Goal: Task Accomplishment & Management: Complete application form

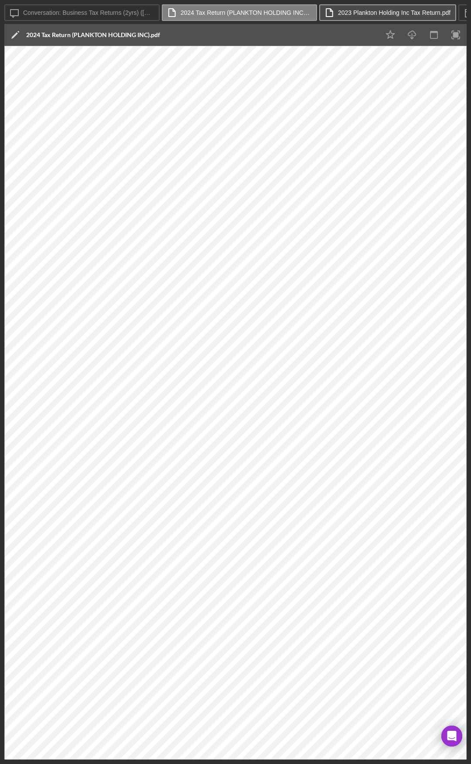
click at [356, 14] on label "2023 Plankton Holding Inc Tax Return.pdf" at bounding box center [394, 12] width 113 height 7
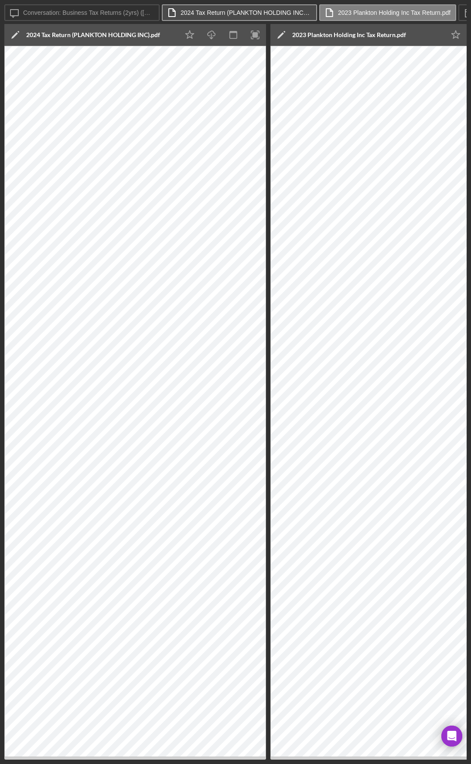
click at [222, 9] on label "2024 Tax Return (PLANKTON HOLDING INC).pdf" at bounding box center [246, 12] width 131 height 7
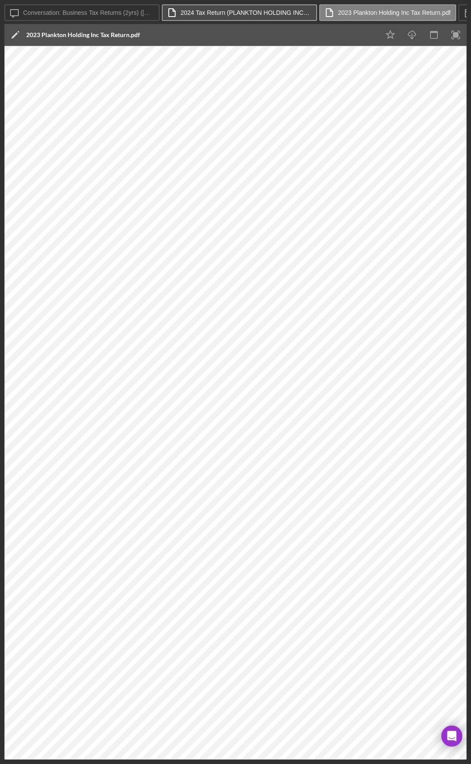
click at [199, 12] on label "2024 Tax Return (PLANKTON HOLDING INC).pdf" at bounding box center [246, 12] width 131 height 7
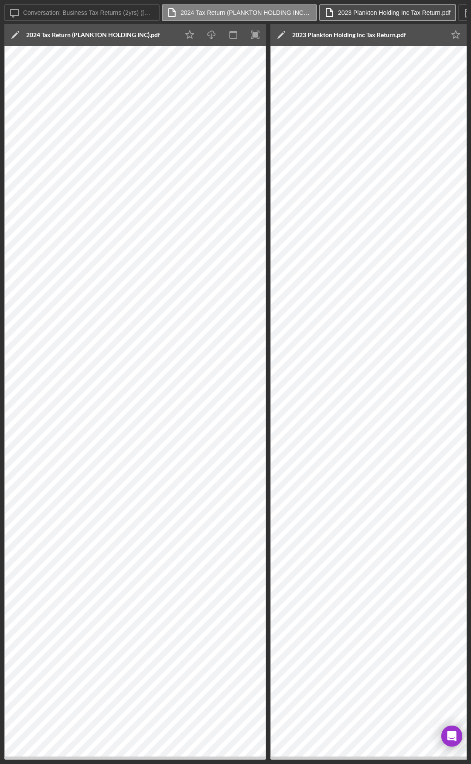
click at [362, 12] on label "2023 Plankton Holding Inc Tax Return.pdf" at bounding box center [394, 12] width 113 height 7
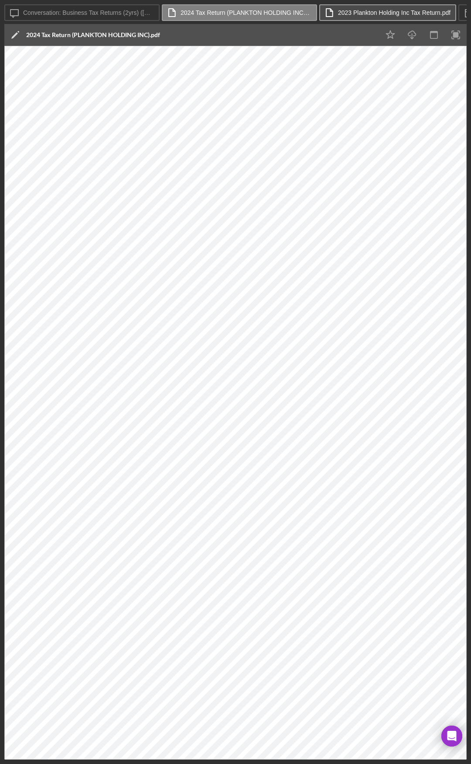
click at [376, 12] on label "2023 Plankton Holding Inc Tax Return.pdf" at bounding box center [394, 12] width 113 height 7
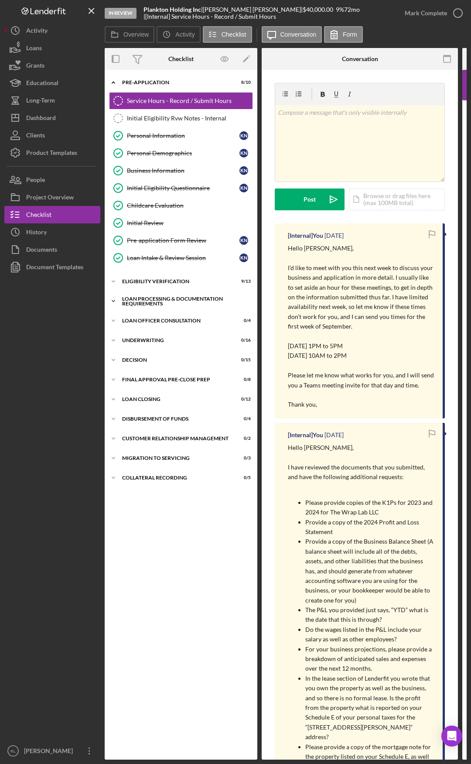
click at [163, 297] on div "Loan Processing & Documentation Requirements" at bounding box center [184, 301] width 124 height 10
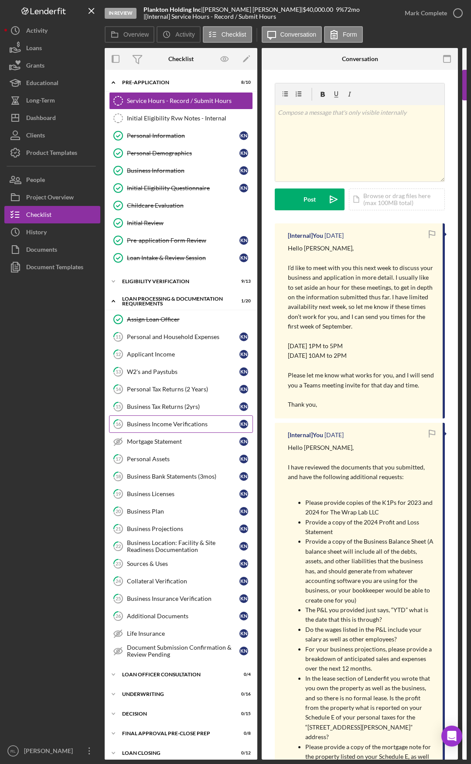
click at [161, 424] on div "Business Income Verifications" at bounding box center [183, 424] width 113 height 7
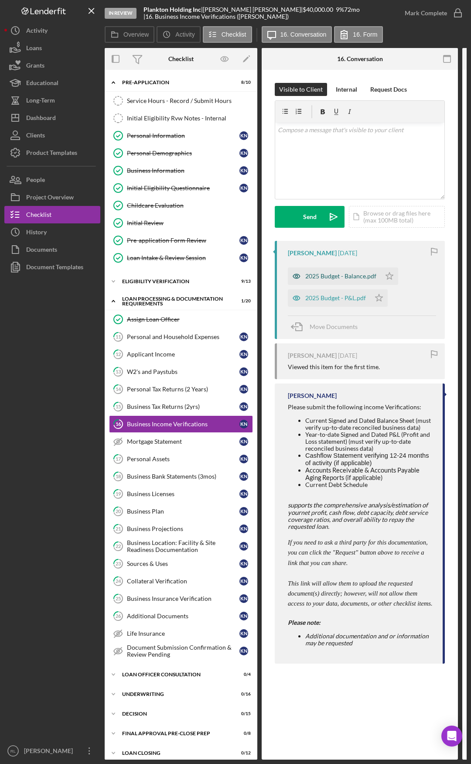
click at [333, 277] on div "2025 Budget - Balance.pdf" at bounding box center [340, 276] width 71 height 7
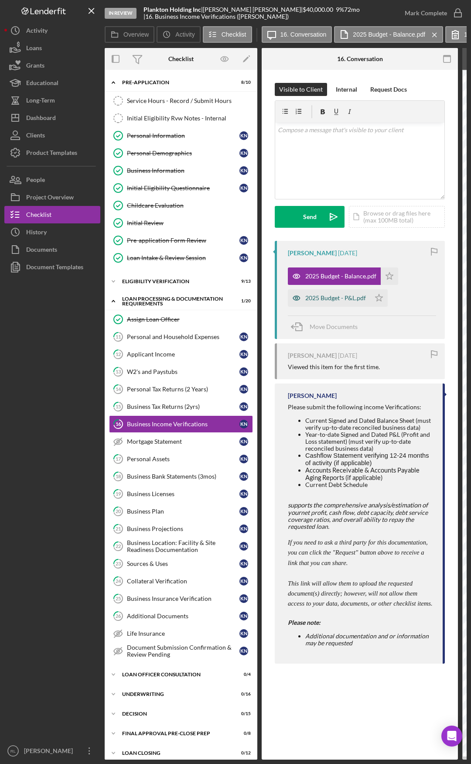
click at [321, 299] on div "2025 Budget - P&L.pdf" at bounding box center [335, 298] width 61 height 7
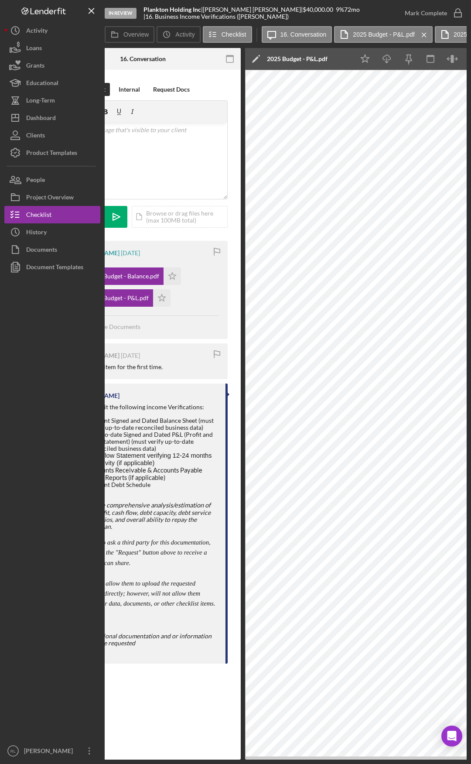
scroll to position [0, 353]
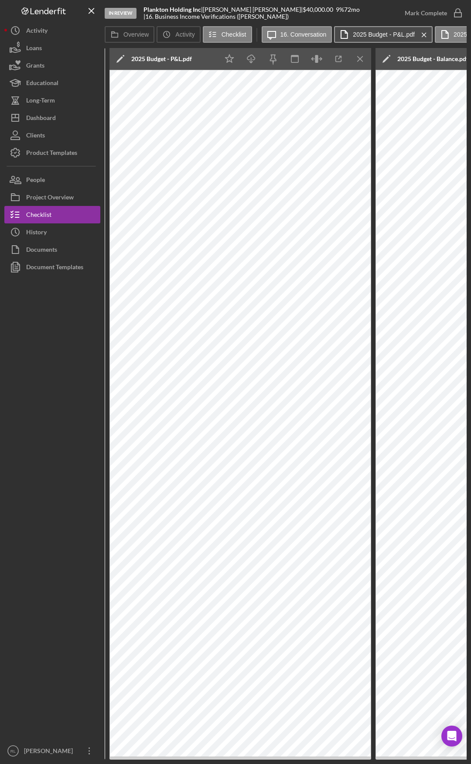
click at [362, 33] on label "2025 Budget - P&L.pdf" at bounding box center [384, 34] width 62 height 7
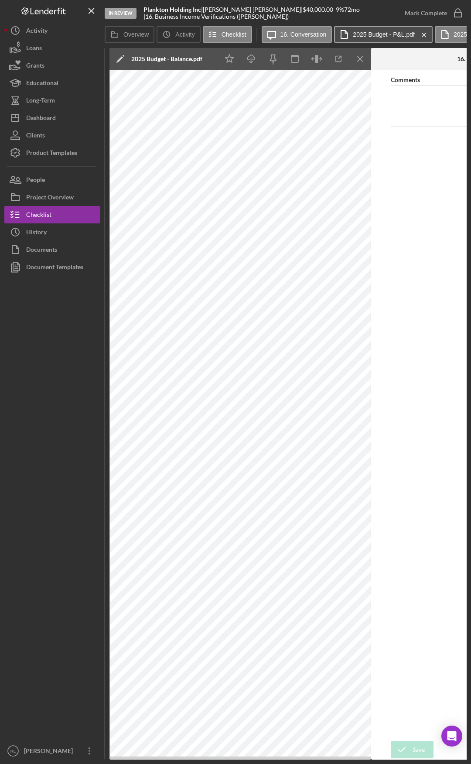
click at [362, 33] on label "2025 Budget - P&L.pdf" at bounding box center [384, 34] width 62 height 7
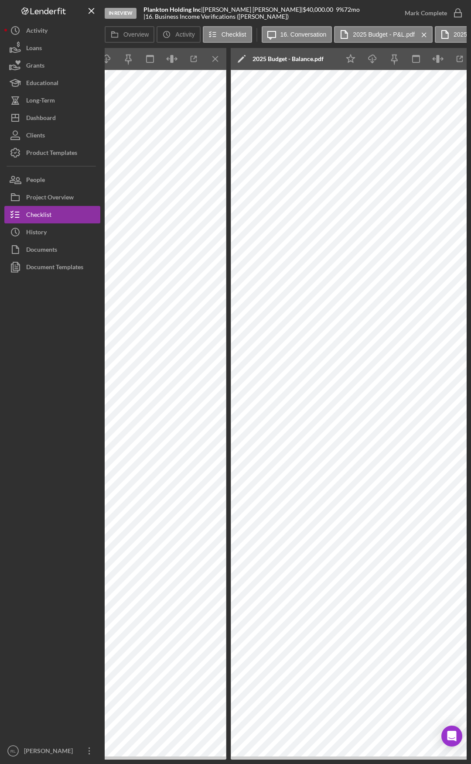
scroll to position [0, 536]
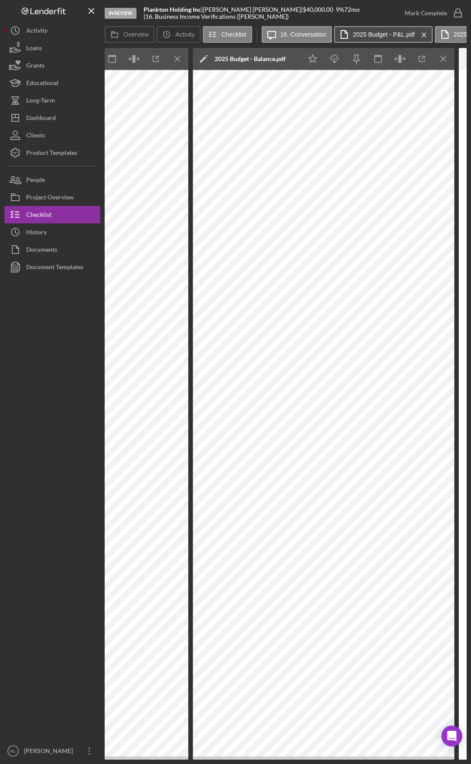
click at [373, 33] on label "2025 Budget - P&L.pdf" at bounding box center [384, 34] width 62 height 7
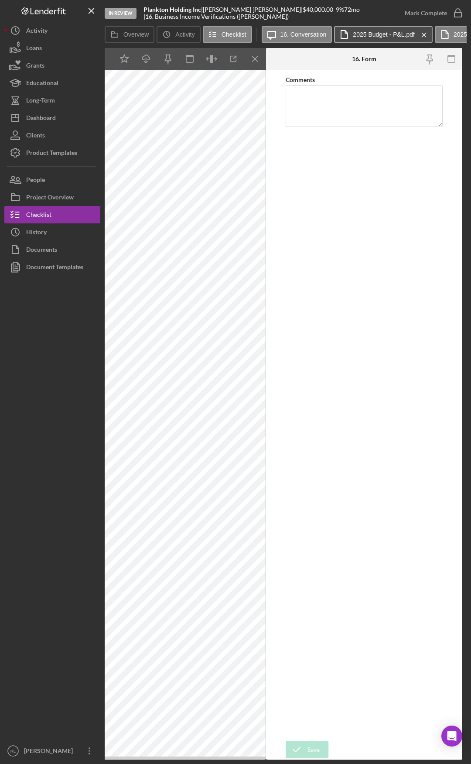
scroll to position [0, 458]
click at [228, 60] on icon "button" at bounding box center [234, 59] width 20 height 20
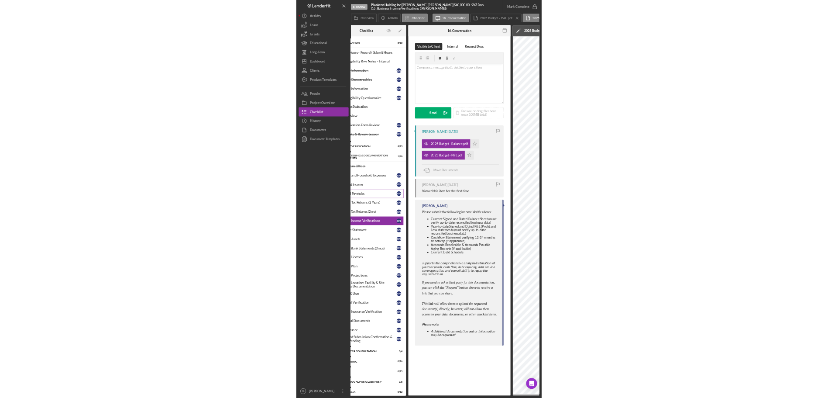
scroll to position [0, 0]
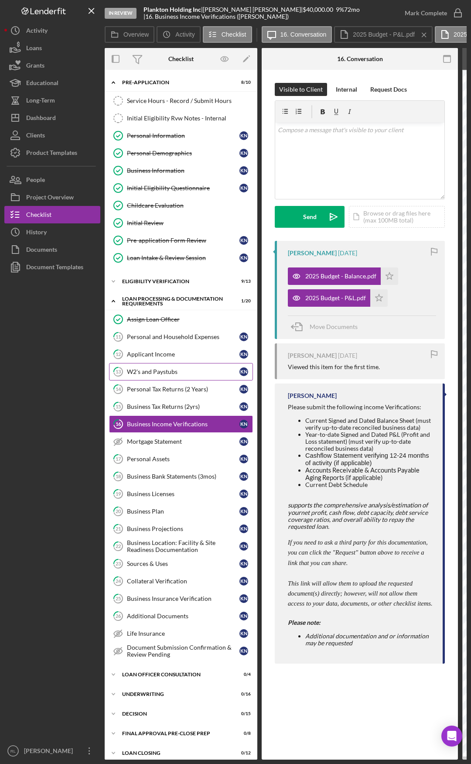
drag, startPoint x: 300, startPoint y: 380, endPoint x: 171, endPoint y: 374, distance: 129.7
click at [167, 453] on link "17 Personal Assets K N" at bounding box center [181, 458] width 144 height 17
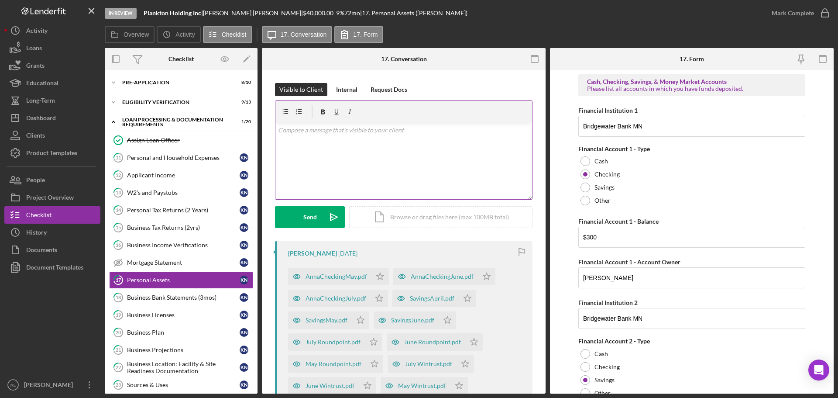
scroll to position [95, 0]
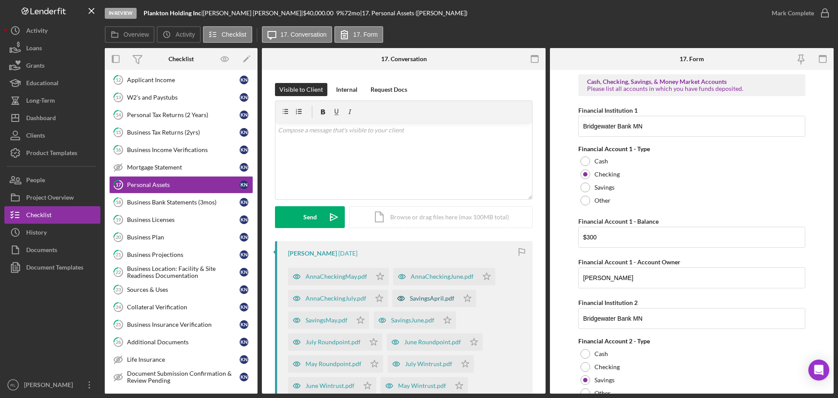
click at [431, 296] on div "SavingsApril.pdf" at bounding box center [432, 298] width 45 height 7
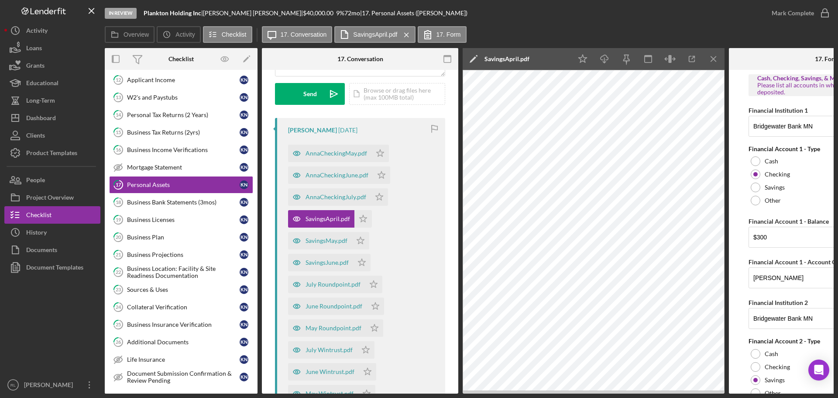
scroll to position [131, 0]
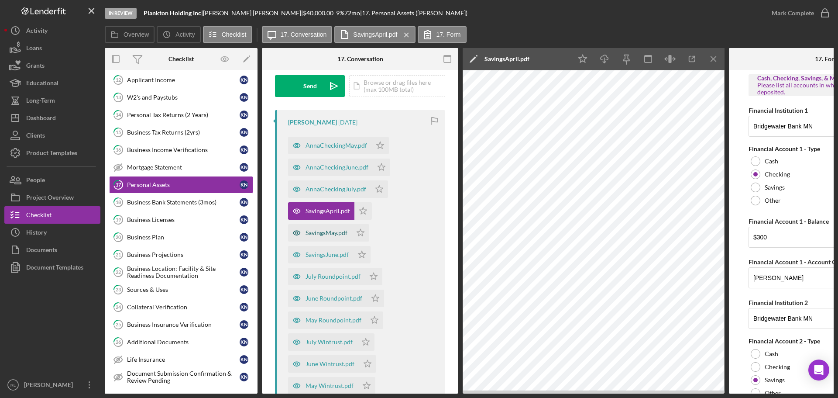
click at [320, 235] on div "SavingsMay.pdf" at bounding box center [326, 232] width 42 height 7
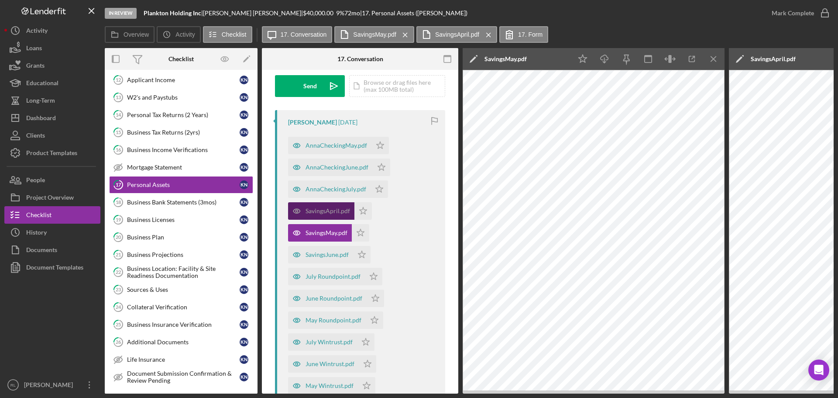
click at [329, 210] on div "SavingsApril.pdf" at bounding box center [327, 210] width 45 height 7
click at [471, 58] on icon "Icon/Menu Close" at bounding box center [714, 59] width 20 height 20
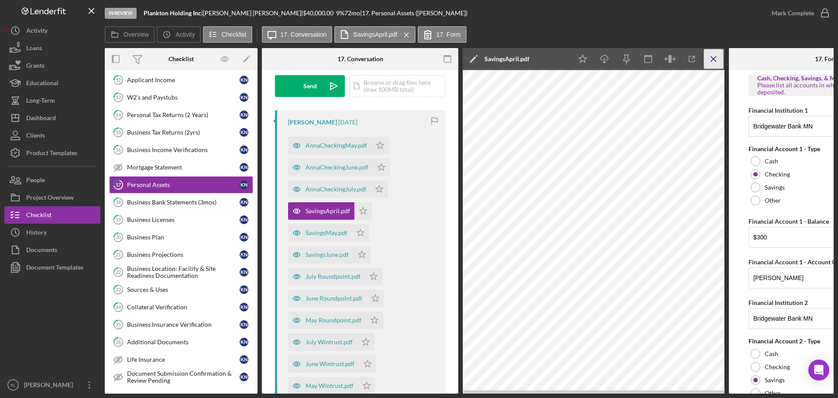
click at [471, 64] on icon "Icon/Menu Close" at bounding box center [714, 59] width 20 height 20
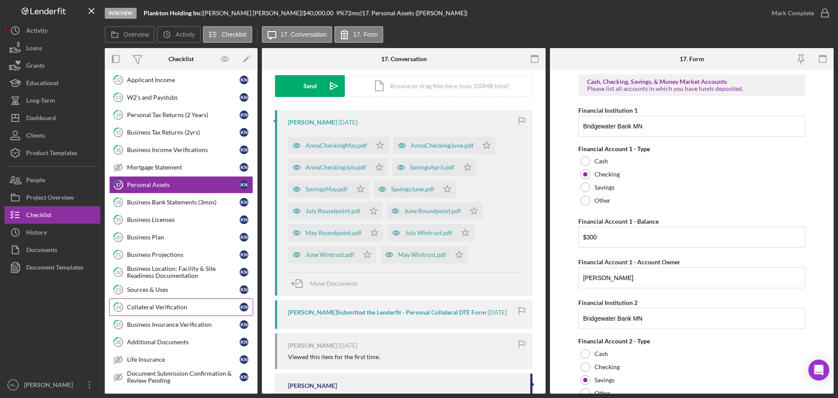
click at [169, 309] on div "Collateral Verification" at bounding box center [183, 306] width 113 height 7
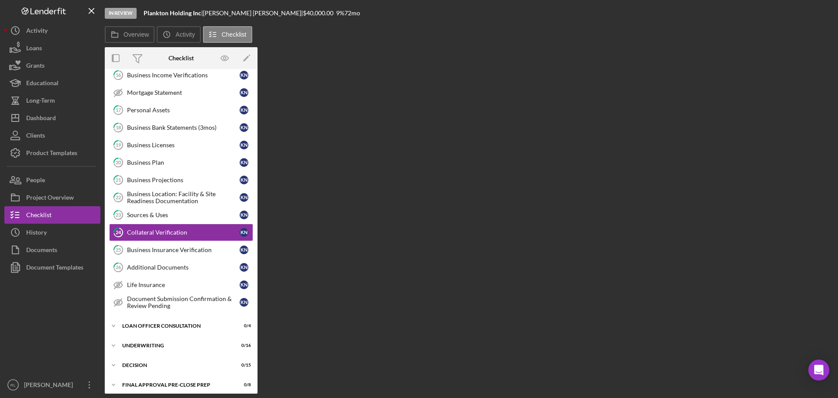
scroll to position [171, 0]
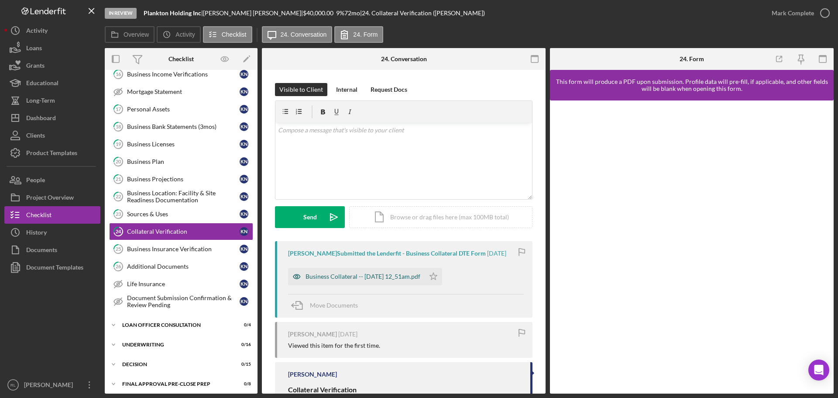
click at [386, 280] on div "Business Collateral -- 2025-08-01 12_51am.pdf" at bounding box center [362, 276] width 115 height 7
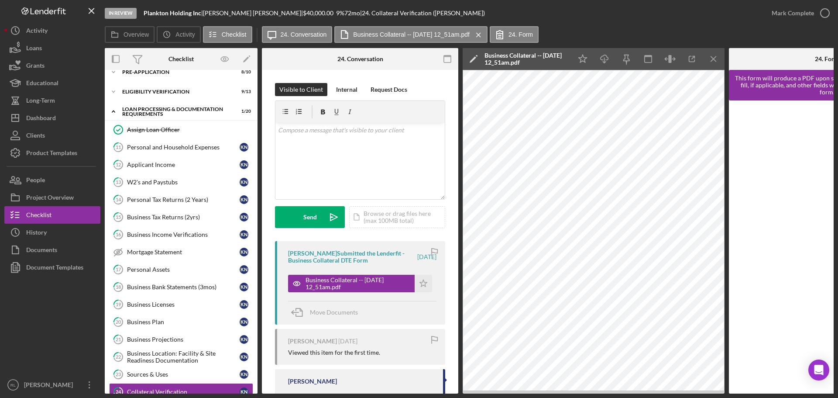
scroll to position [0, 0]
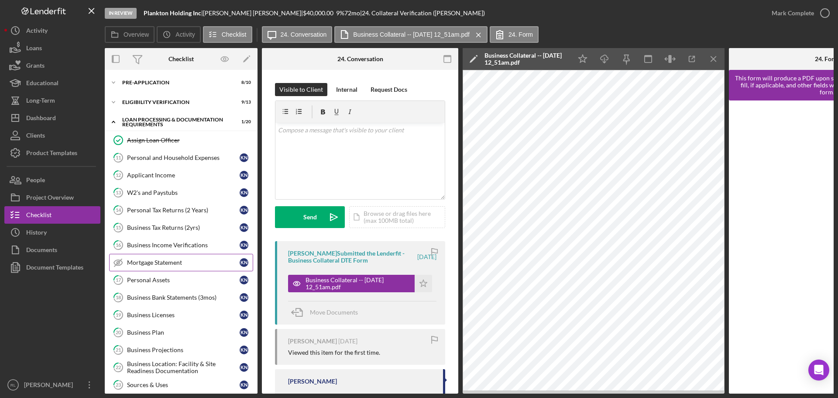
click at [179, 263] on div "Mortgage Statement" at bounding box center [183, 262] width 113 height 7
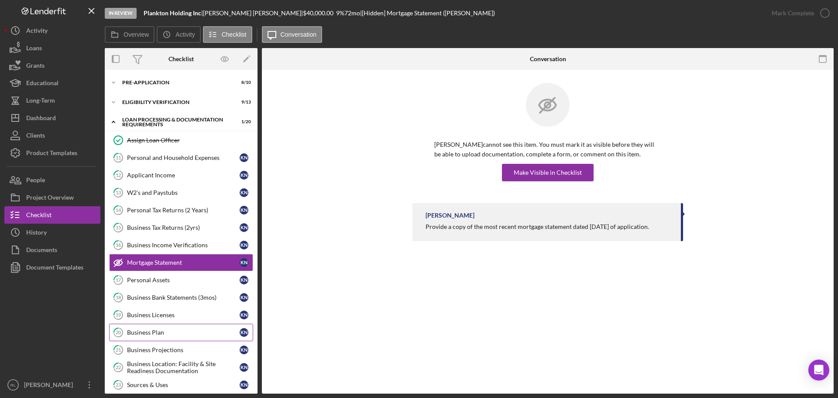
click at [173, 331] on div "Business Plan" at bounding box center [183, 332] width 113 height 7
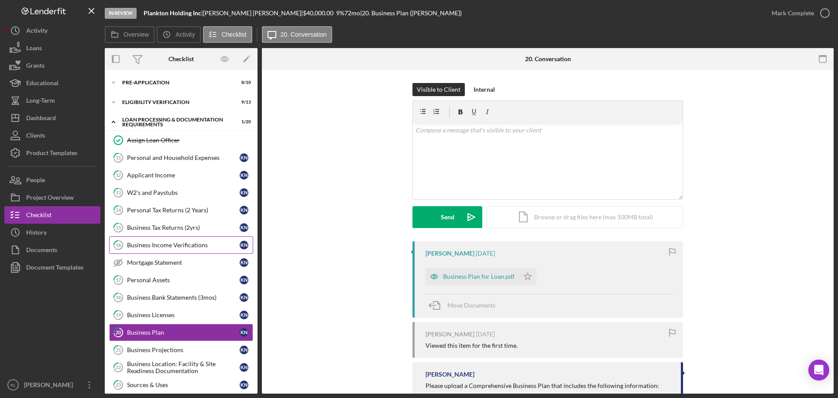
click at [183, 246] on div "Business Income Verifications" at bounding box center [183, 244] width 113 height 7
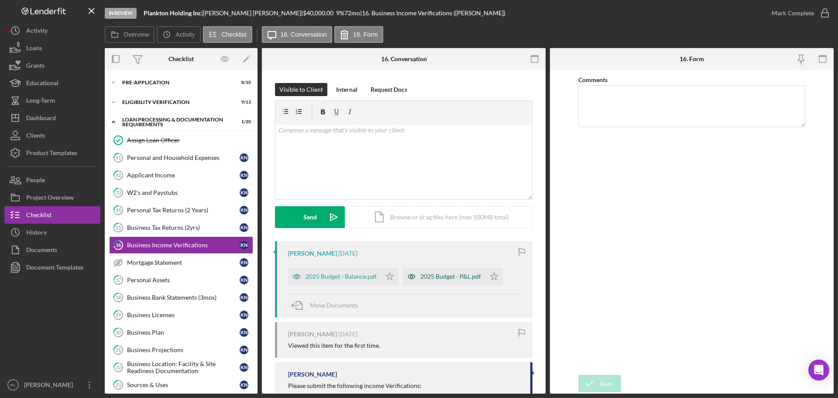
click at [445, 277] on div "2025 Budget - P&L.pdf" at bounding box center [450, 276] width 61 height 7
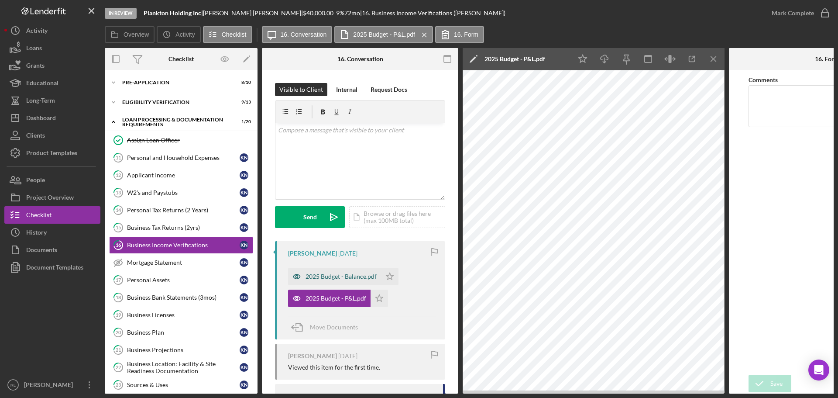
click at [345, 272] on div "2025 Budget - Balance.pdf" at bounding box center [334, 276] width 93 height 17
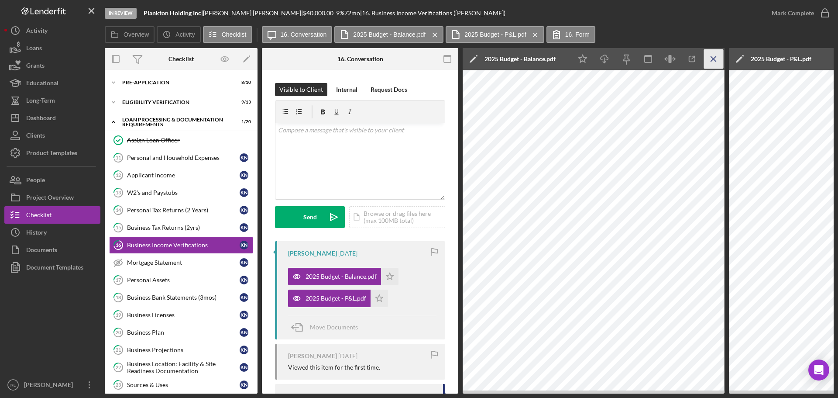
click at [471, 62] on icon "Icon/Menu Close" at bounding box center [714, 59] width 20 height 20
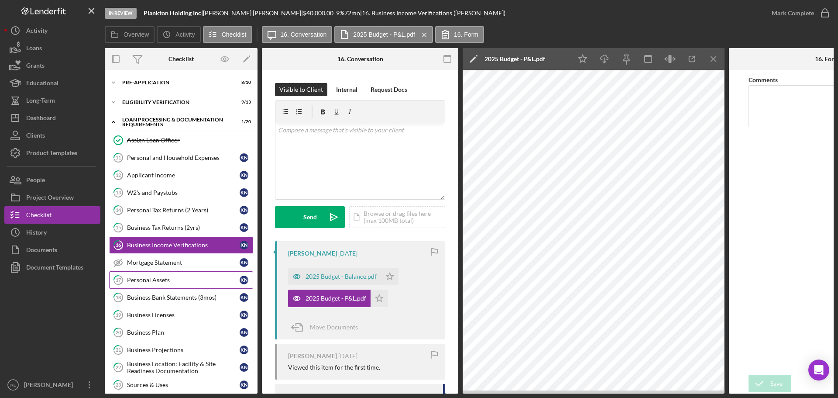
click at [170, 277] on div "Personal Assets" at bounding box center [183, 279] width 113 height 7
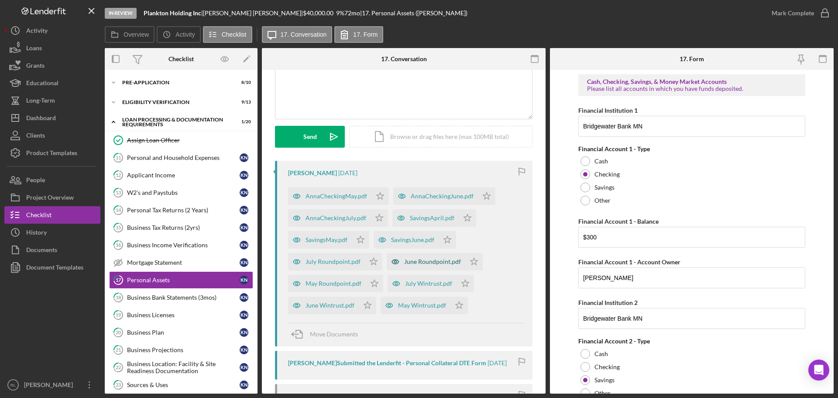
scroll to position [87, 0]
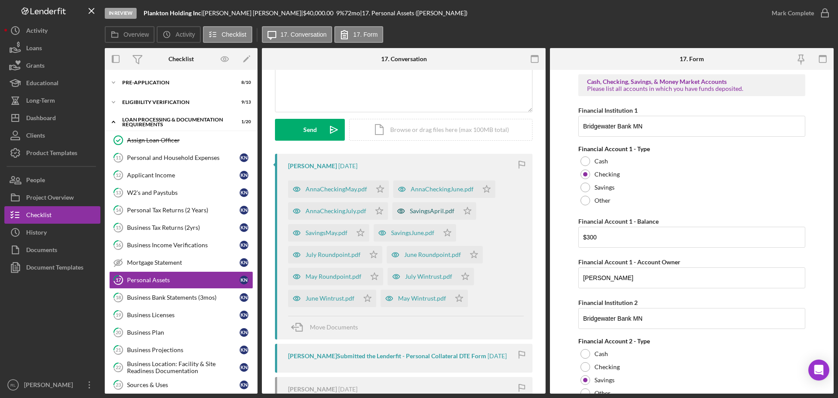
click at [436, 211] on div "SavingsApril.pdf" at bounding box center [432, 210] width 45 height 7
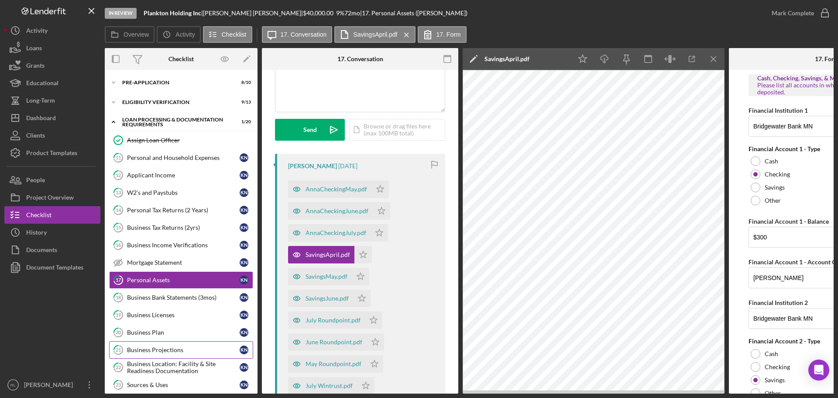
click at [168, 344] on link "21 Business Projections K N" at bounding box center [181, 349] width 144 height 17
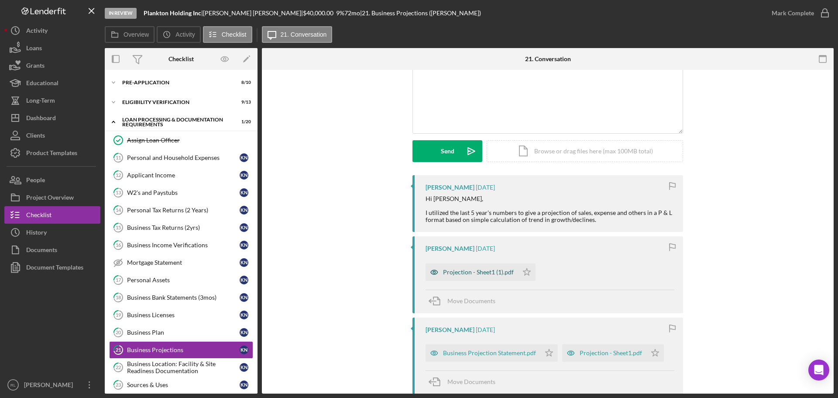
scroll to position [87, 0]
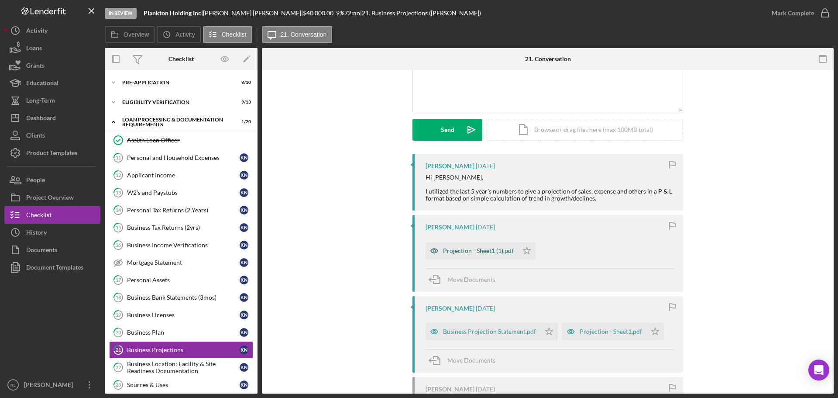
click at [463, 248] on div "Projection - Sheet1 (1).pdf" at bounding box center [478, 250] width 71 height 7
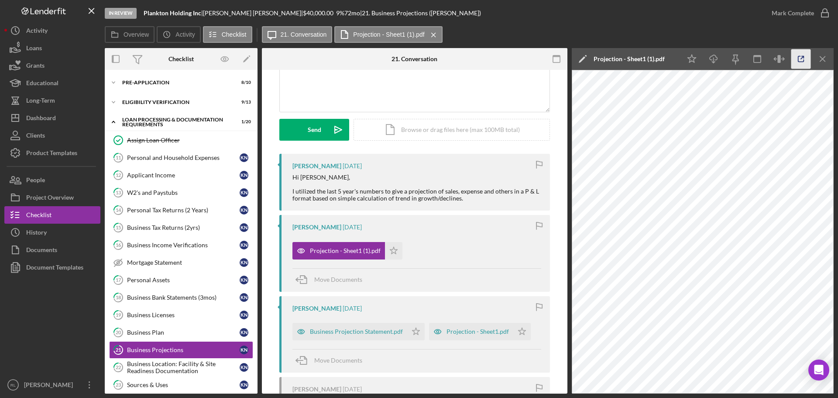
click at [471, 58] on icon "button" at bounding box center [801, 59] width 20 height 20
click at [362, 333] on div "Business Projection Statement.pdf" at bounding box center [356, 331] width 93 height 7
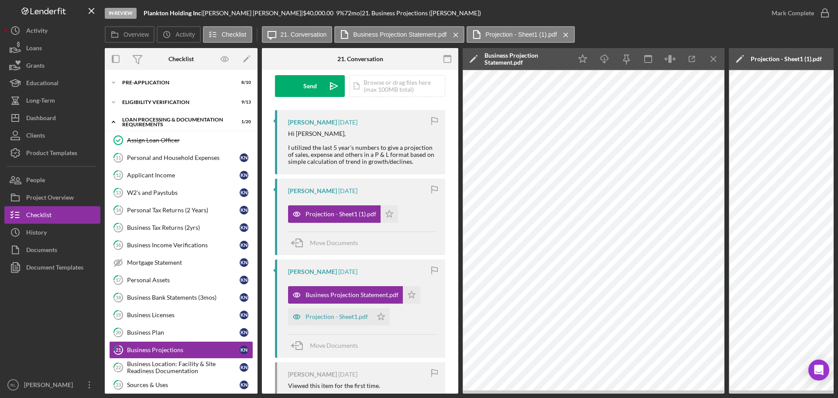
scroll to position [175, 0]
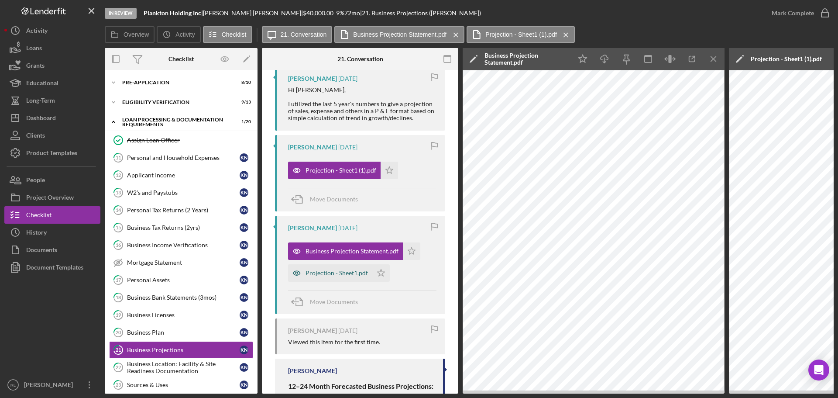
click at [331, 272] on div "Projection - Sheet1.pdf" at bounding box center [336, 272] width 62 height 7
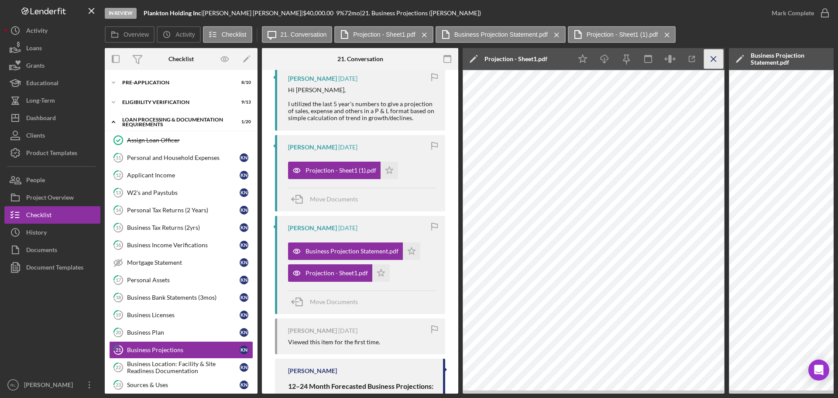
click at [471, 62] on icon "Icon/Menu Close" at bounding box center [714, 59] width 20 height 20
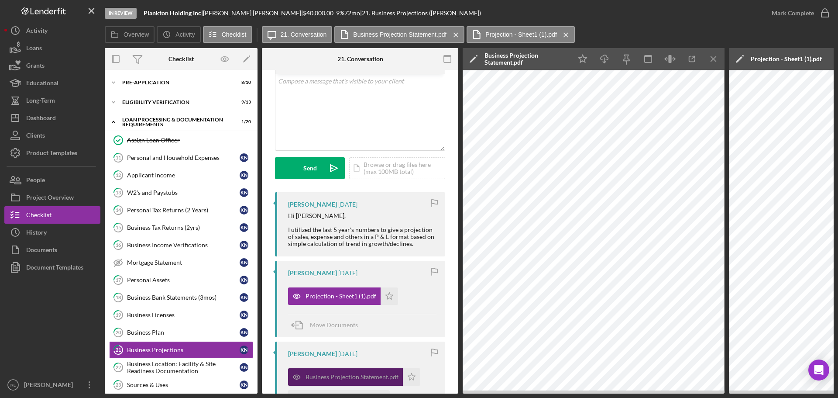
scroll to position [0, 0]
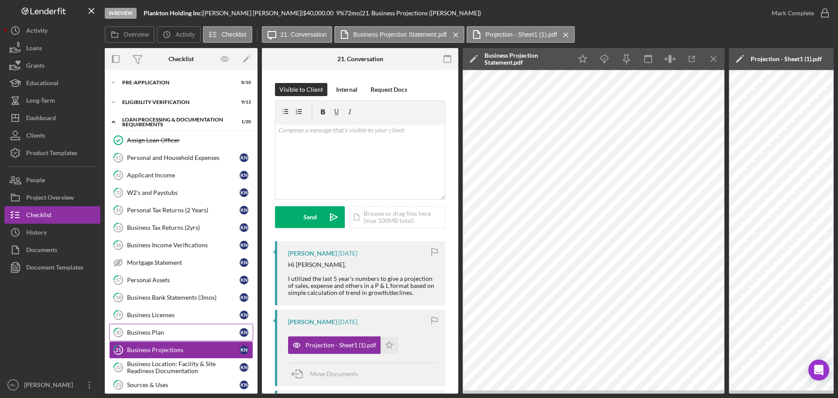
click at [170, 332] on div "Business Plan" at bounding box center [183, 332] width 113 height 7
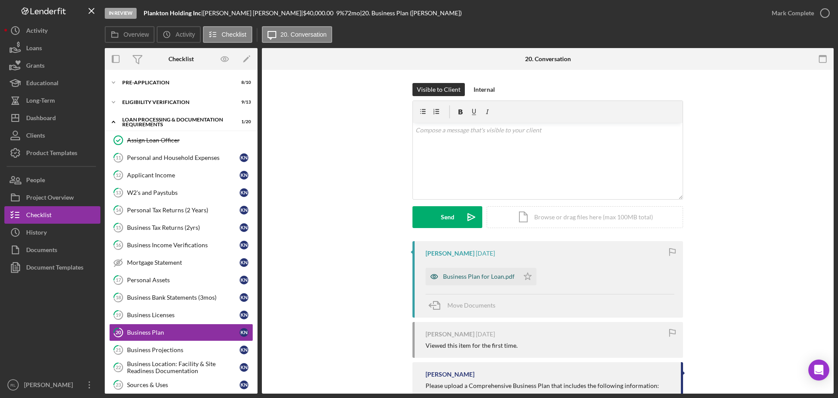
click at [471, 276] on div "Business Plan for Loan.pdf" at bounding box center [479, 276] width 72 height 7
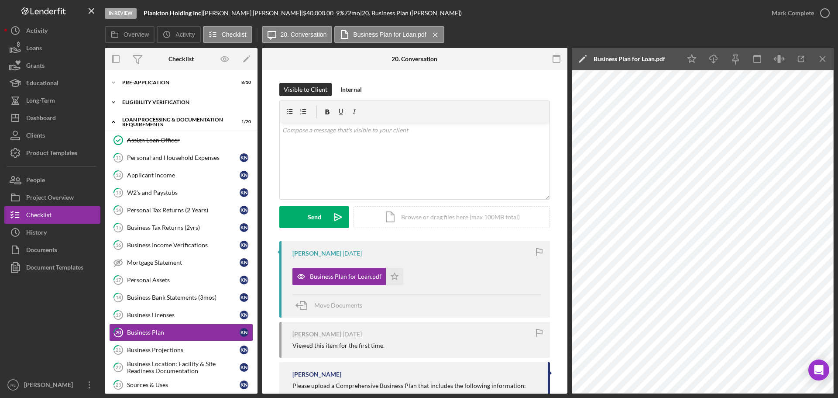
click at [169, 103] on div "Eligibility Verification" at bounding box center [184, 102] width 124 height 5
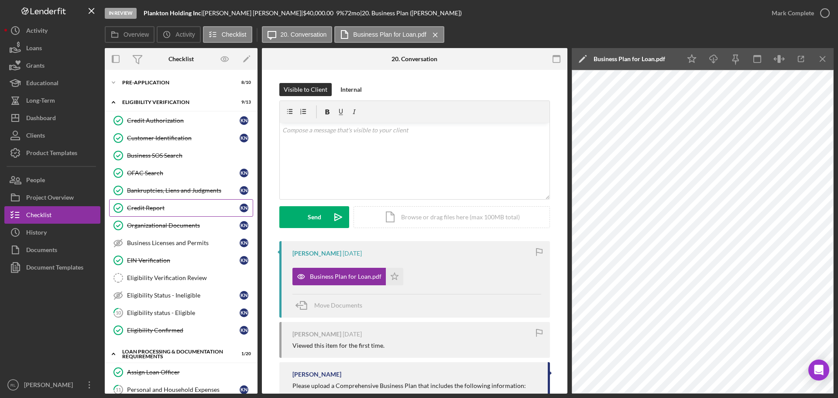
click at [172, 207] on div "Credit Report" at bounding box center [183, 207] width 113 height 7
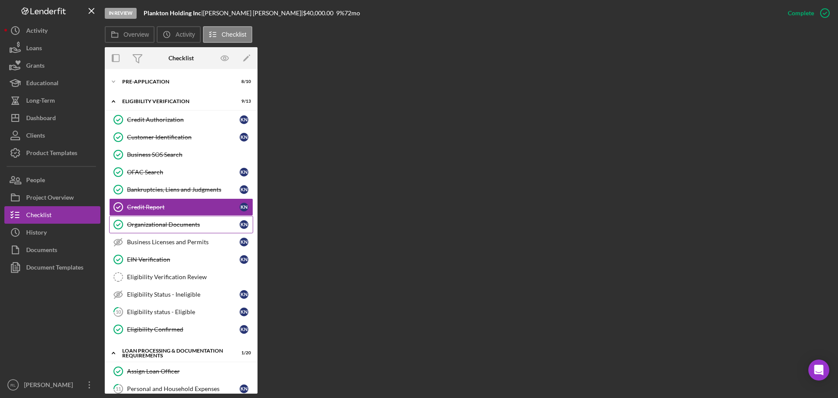
click at [151, 231] on link "Organizational Documents Organizational Documents K N" at bounding box center [181, 224] width 144 height 17
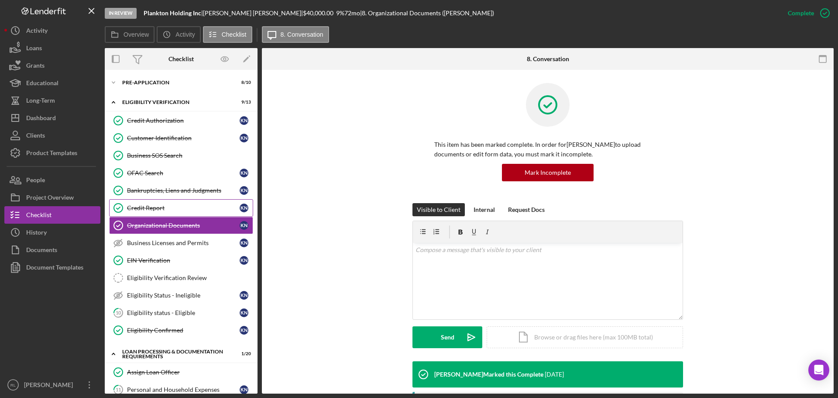
click at [160, 207] on div "Credit Report" at bounding box center [183, 207] width 113 height 7
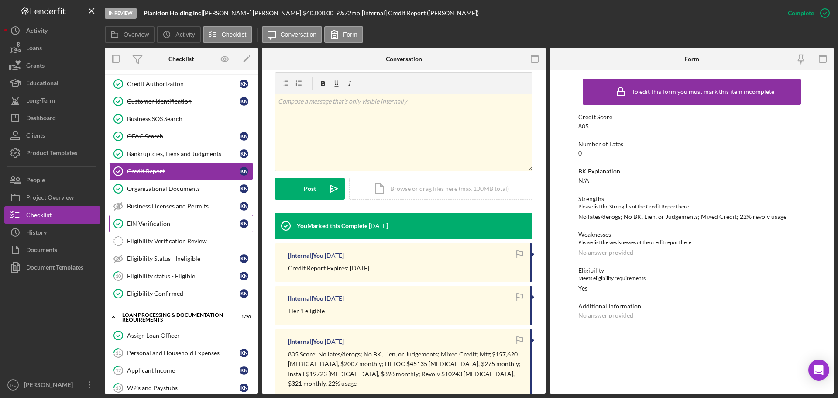
scroll to position [44, 0]
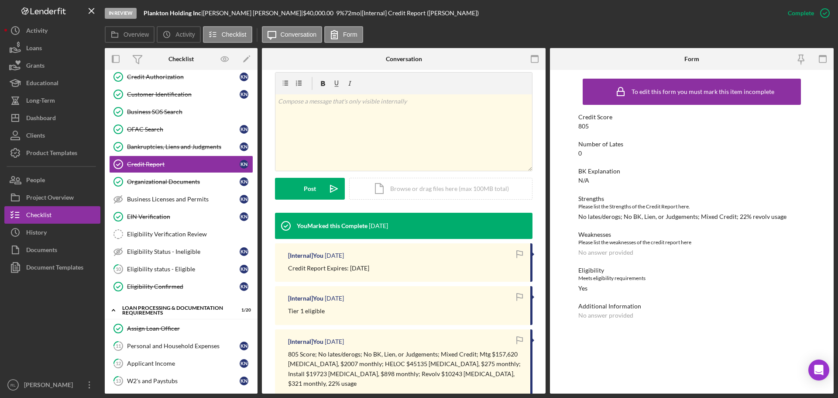
drag, startPoint x: 73, startPoint y: 333, endPoint x: 79, endPoint y: 329, distance: 7.2
click at [73, 333] on div at bounding box center [52, 326] width 96 height 100
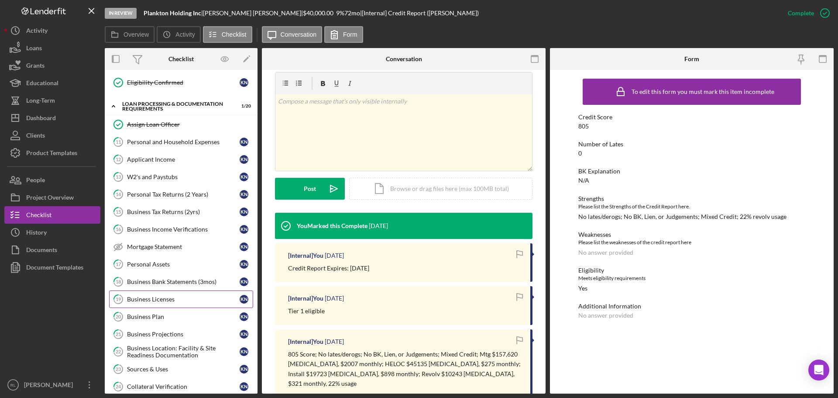
scroll to position [262, 0]
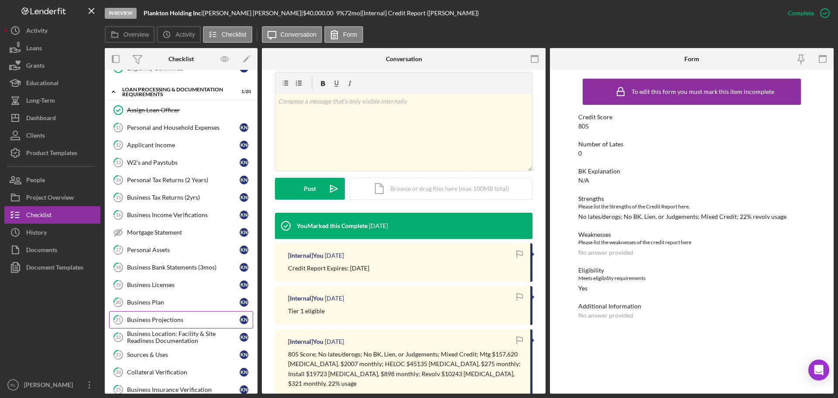
drag, startPoint x: 164, startPoint y: 322, endPoint x: 185, endPoint y: 321, distance: 21.0
click at [163, 322] on div "Business Projections" at bounding box center [183, 319] width 113 height 7
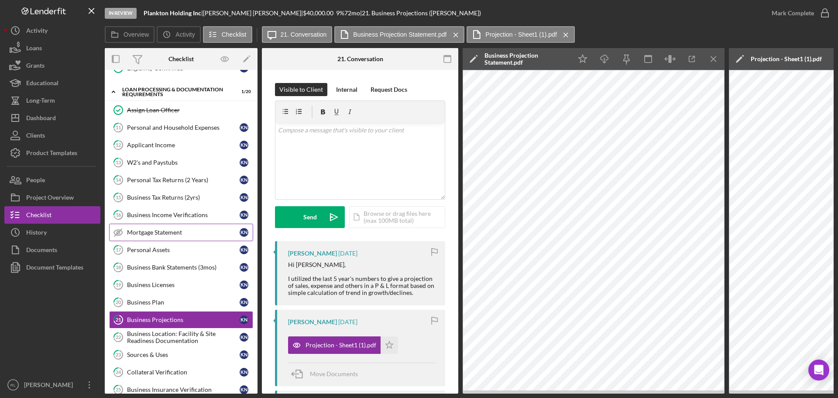
drag, startPoint x: 257, startPoint y: 243, endPoint x: 130, endPoint y: 237, distance: 127.1
click at [168, 127] on div "Personal and Household Expenses" at bounding box center [183, 127] width 113 height 7
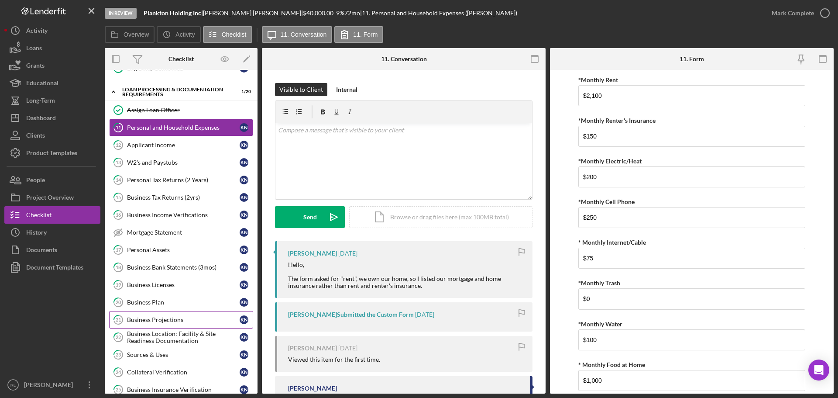
click at [169, 319] on div "Business Projections" at bounding box center [183, 319] width 113 height 7
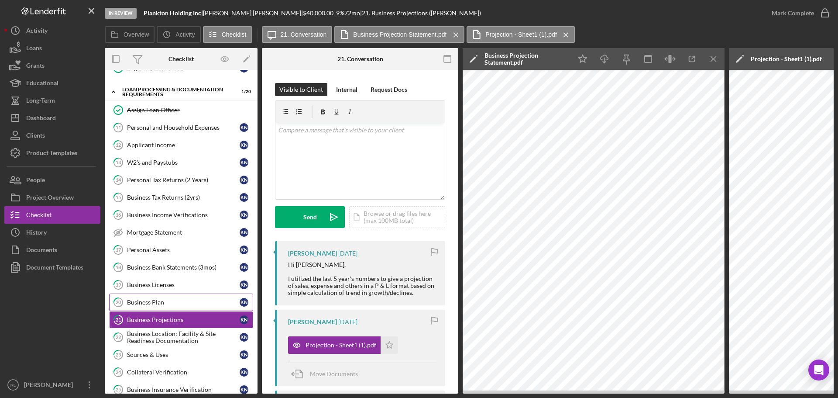
click at [177, 296] on link "20 Business Plan K N" at bounding box center [181, 301] width 144 height 17
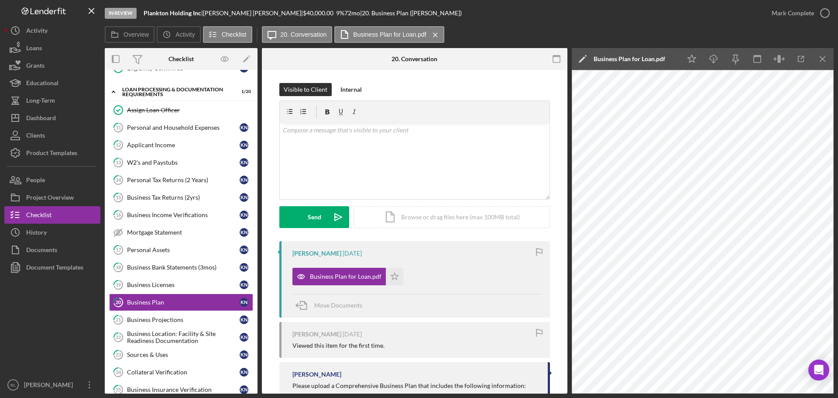
click at [373, 377] on div "[PERSON_NAME]" at bounding box center [415, 374] width 247 height 7
click at [168, 211] on div "Business Income Verifications" at bounding box center [183, 214] width 113 height 7
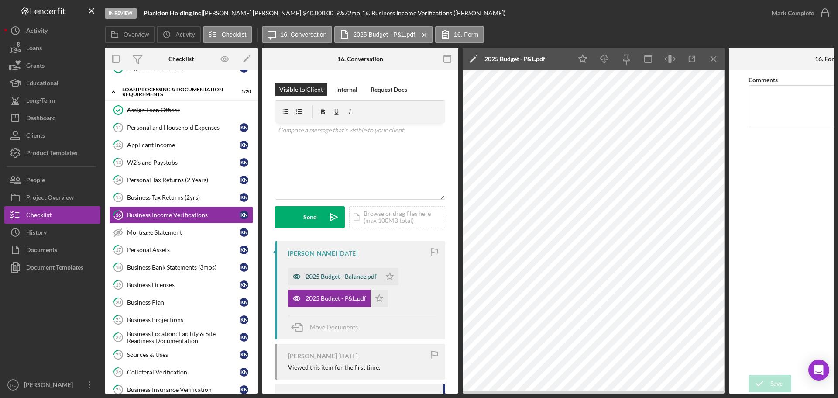
click at [340, 278] on div "2025 Budget - Balance.pdf" at bounding box center [340, 276] width 71 height 7
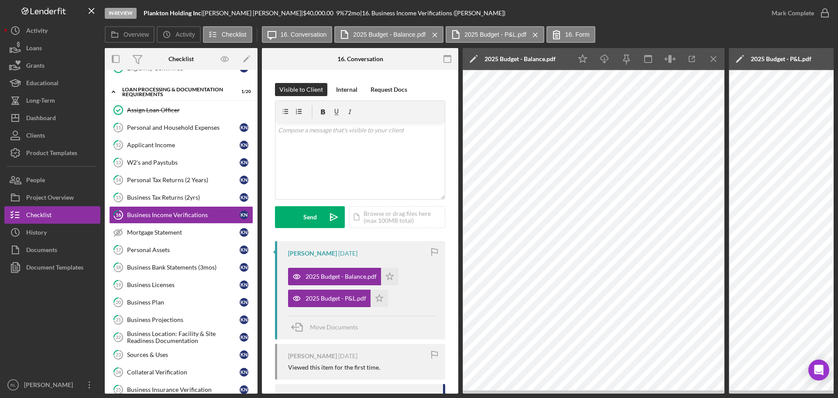
click at [471, 55] on icon "Icon/Menu Close" at bounding box center [714, 59] width 20 height 20
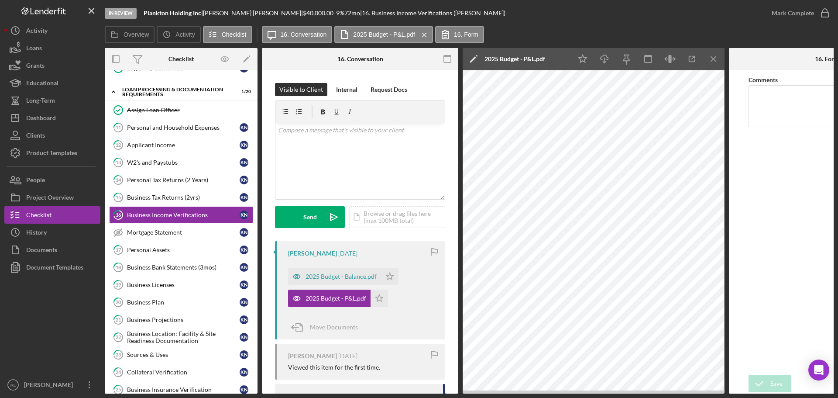
click at [47, 311] on div at bounding box center [52, 326] width 96 height 100
click at [35, 334] on div at bounding box center [52, 326] width 96 height 100
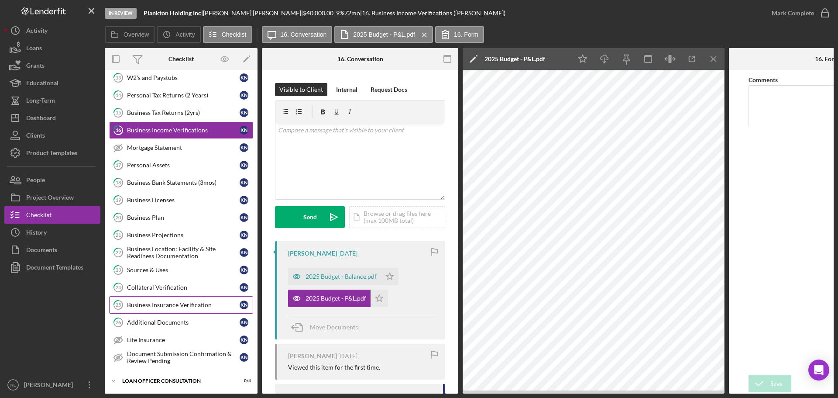
scroll to position [349, 0]
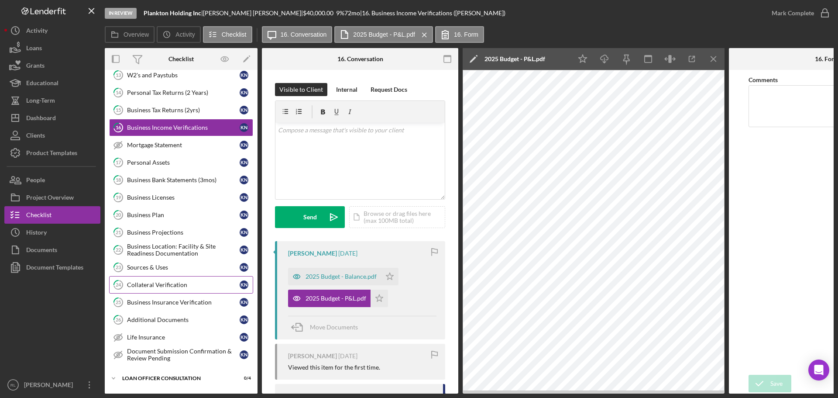
click at [177, 290] on link "24 Collateral Verification K N" at bounding box center [181, 284] width 144 height 17
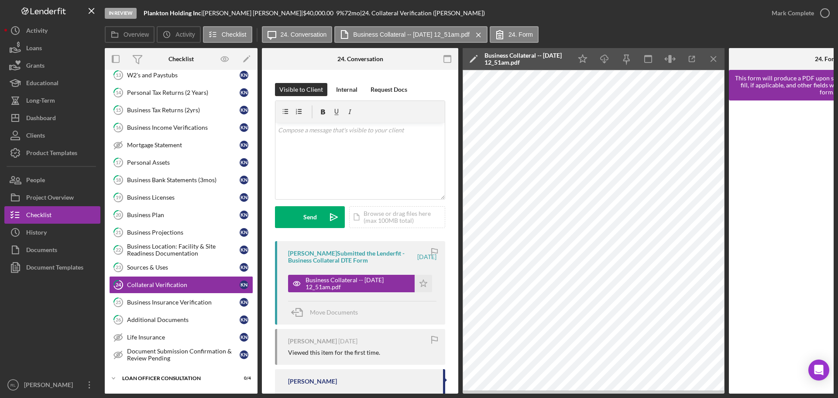
click at [60, 313] on div at bounding box center [52, 326] width 96 height 100
click at [185, 181] on div "Business Bank Statements (3mos)" at bounding box center [183, 179] width 113 height 7
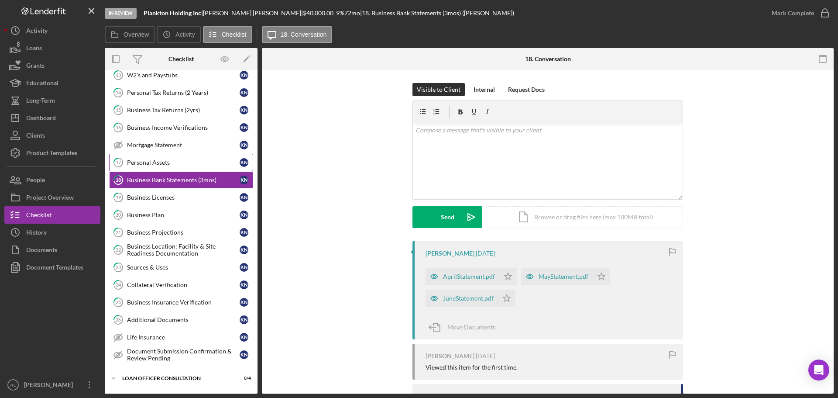
click at [169, 165] on div "Personal Assets" at bounding box center [183, 162] width 113 height 7
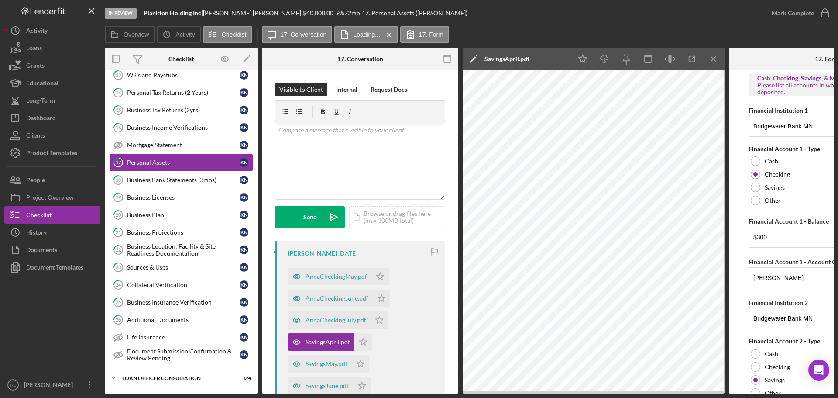
click at [44, 323] on div at bounding box center [52, 326] width 96 height 100
click at [176, 232] on div "Business Projections" at bounding box center [183, 232] width 113 height 7
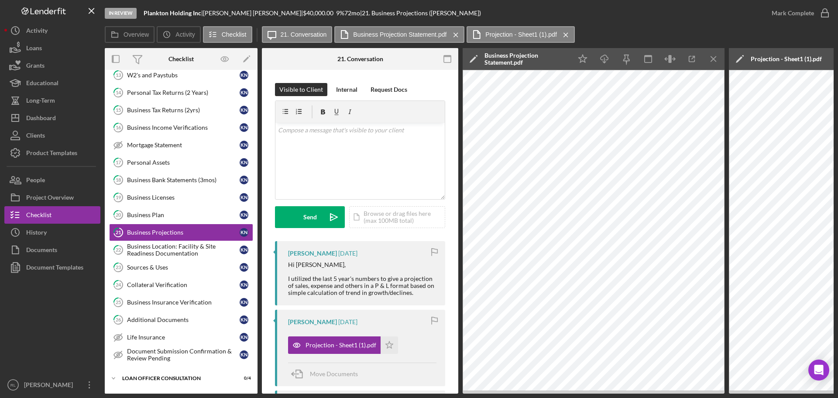
click at [182, 251] on div "Business Location: Facility & Site Readiness Documentation" at bounding box center [183, 250] width 113 height 14
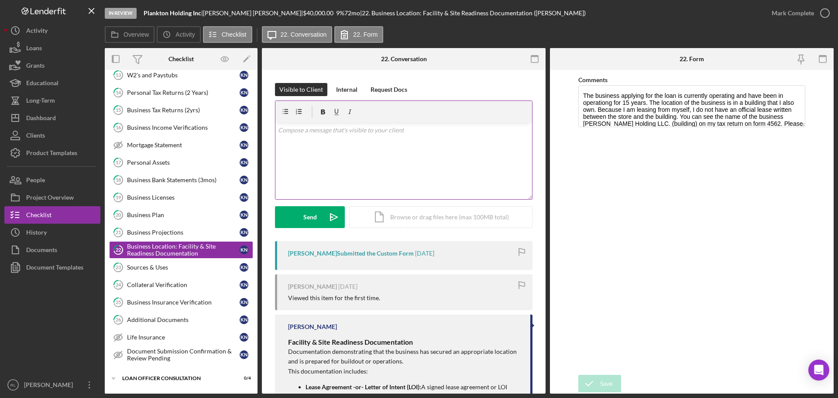
scroll to position [14, 0]
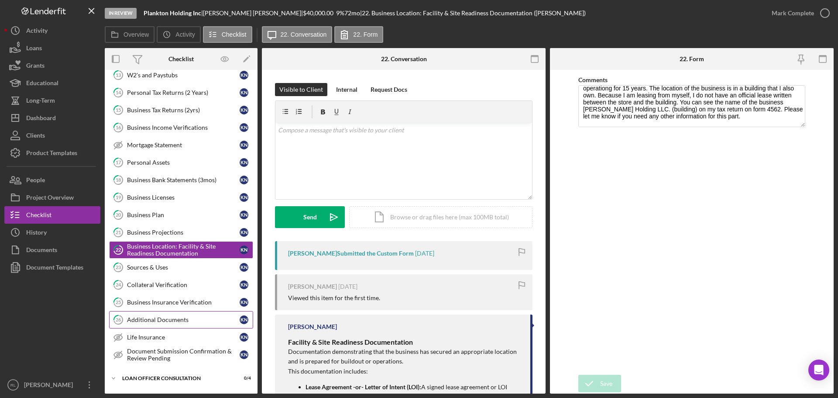
click at [175, 312] on link "26 Additional Documents K N" at bounding box center [181, 319] width 144 height 17
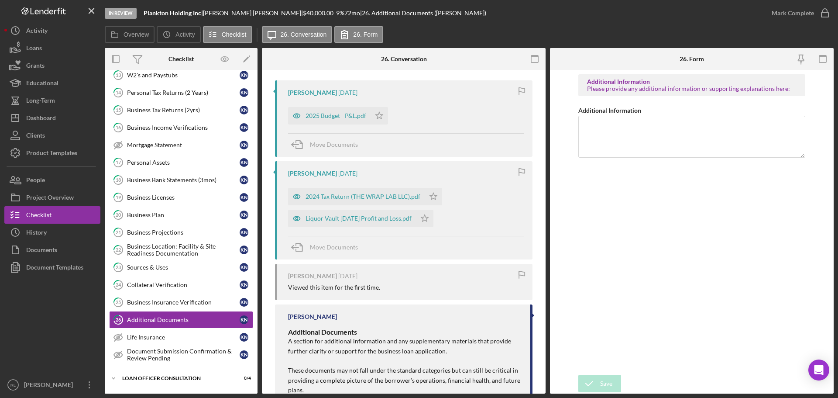
scroll to position [175, 0]
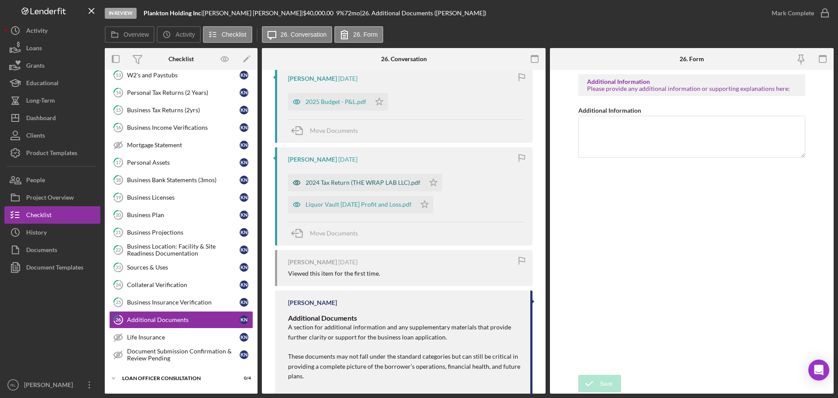
click at [357, 184] on div "2024 Tax Return (THE WRAP LAB LLC).pdf" at bounding box center [362, 182] width 115 height 7
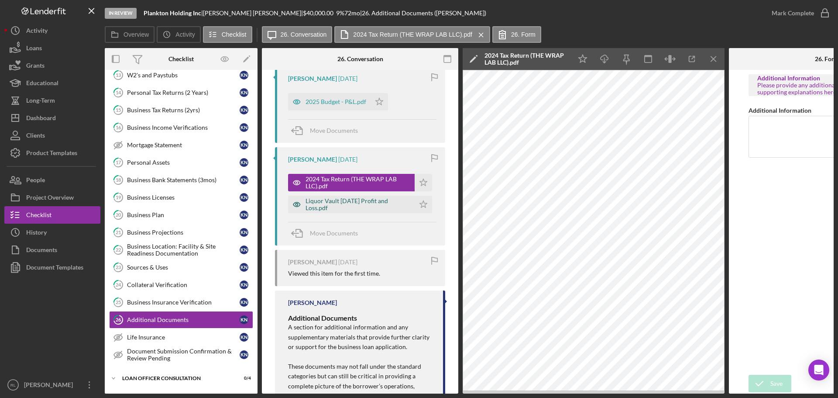
click at [349, 202] on div "Liquor Vault Dec 31, 2024 Profit and Loss.pdf" at bounding box center [357, 204] width 105 height 14
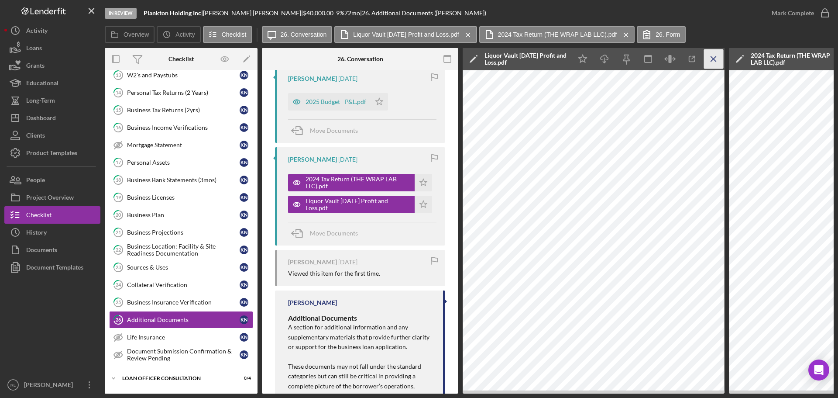
click at [471, 61] on icon "Icon/Menu Close" at bounding box center [714, 59] width 20 height 20
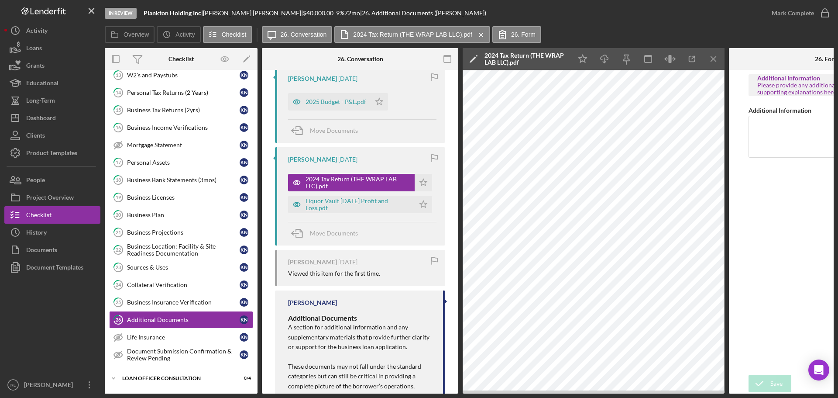
click at [471, 241] on div "Additional Information Please provide any additional information or supporting …" at bounding box center [826, 222] width 157 height 296
click at [43, 324] on div at bounding box center [52, 326] width 96 height 100
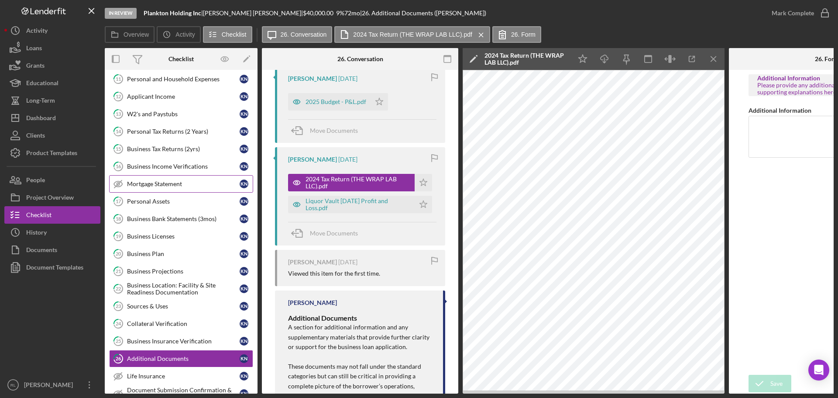
scroll to position [262, 0]
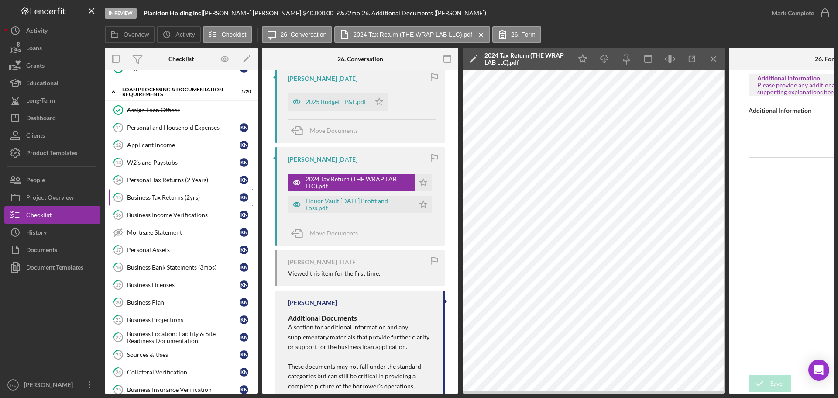
click at [182, 189] on link "15 Business Tax Returns (2yrs) K N" at bounding box center [181, 197] width 144 height 17
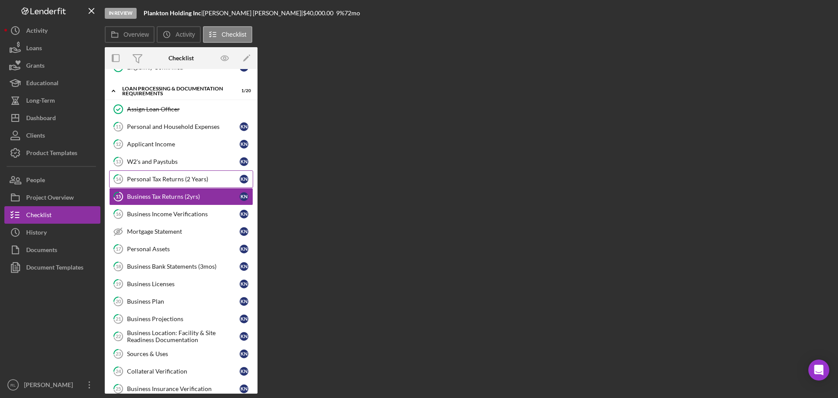
click at [182, 185] on link "14 Personal Tax Returns (2 Years) K N" at bounding box center [181, 178] width 144 height 17
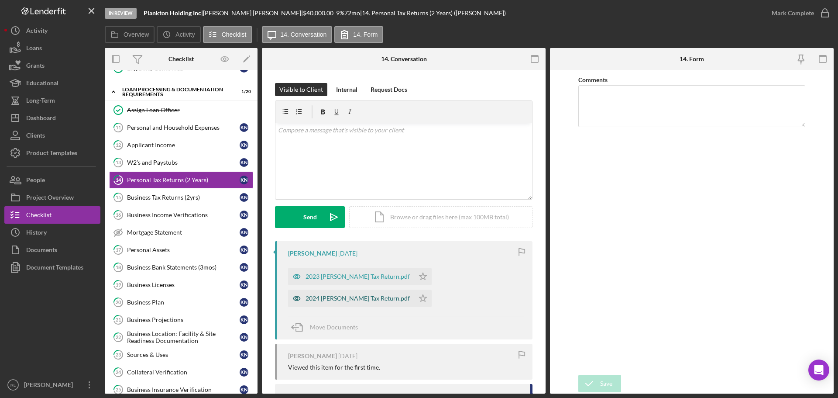
click at [347, 299] on div "2024 [PERSON_NAME] Tax Return.pdf" at bounding box center [357, 298] width 104 height 7
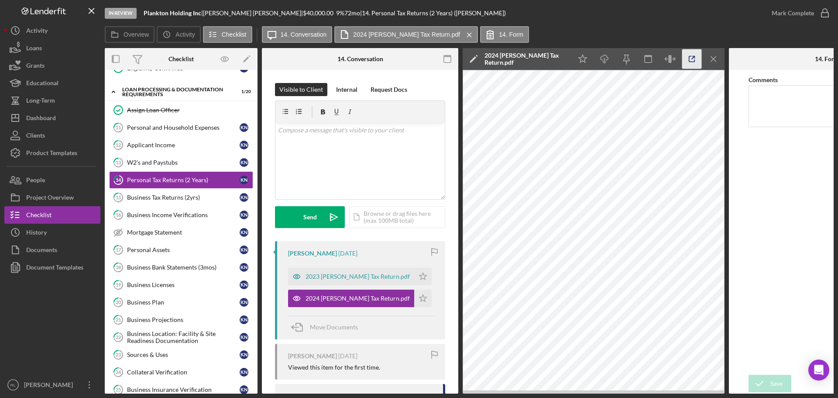
click at [471, 59] on icon "button" at bounding box center [692, 59] width 20 height 20
drag, startPoint x: 788, startPoint y: 217, endPoint x: 725, endPoint y: 233, distance: 64.8
click at [471, 217] on div "Comments" at bounding box center [826, 222] width 157 height 296
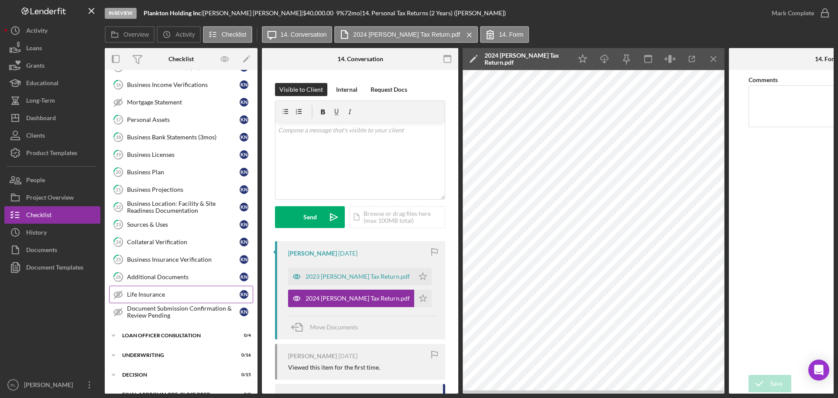
scroll to position [393, 0]
drag, startPoint x: 161, startPoint y: 284, endPoint x: 443, endPoint y: 288, distance: 281.9
click at [161, 284] on link "26 Additional Documents K N" at bounding box center [181, 275] width 144 height 17
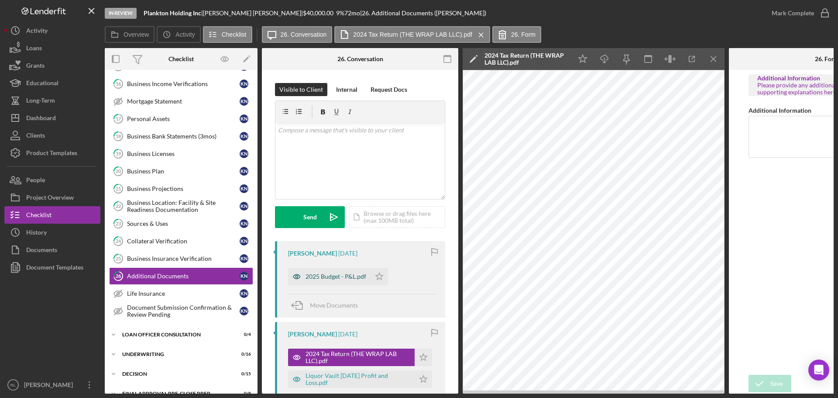
click at [333, 282] on div "2025 Budget - P&L.pdf" at bounding box center [329, 276] width 82 height 17
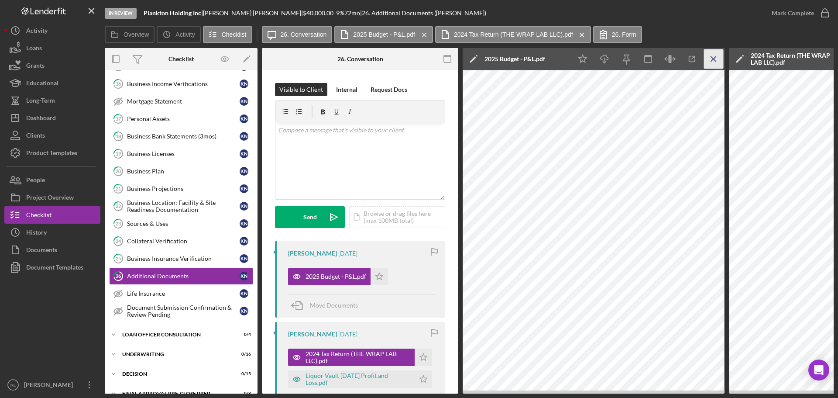
click at [471, 56] on icon "Icon/Menu Close" at bounding box center [714, 59] width 20 height 20
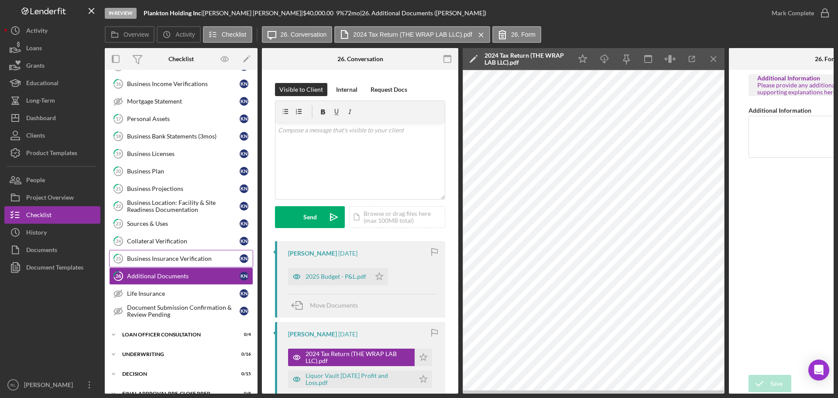
click at [176, 256] on div "Business Insurance Verification" at bounding box center [183, 258] width 113 height 7
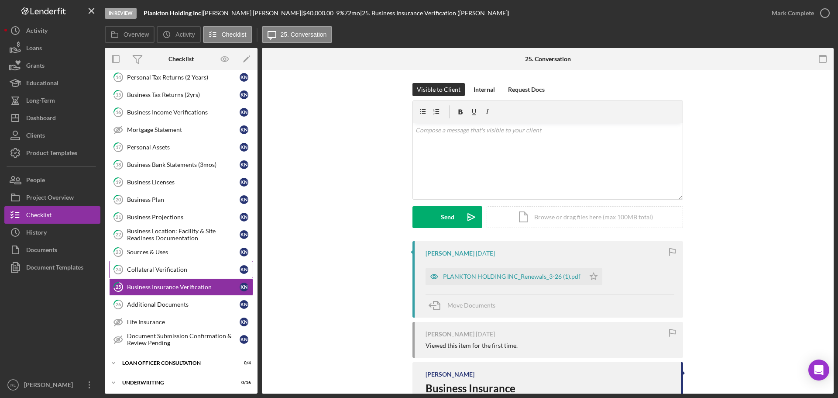
scroll to position [349, 0]
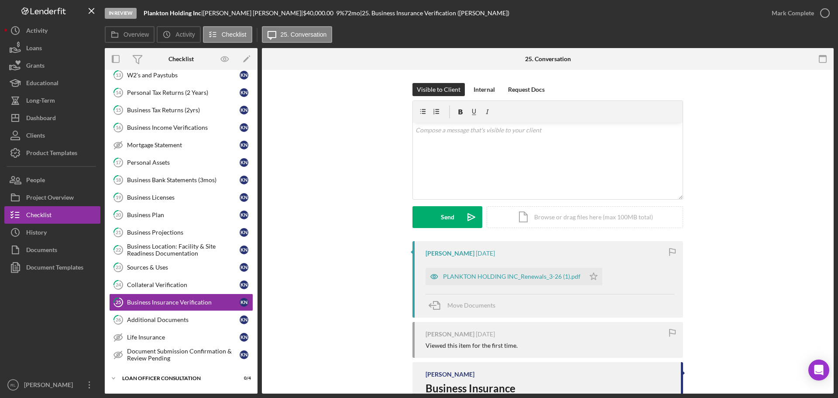
click at [61, 329] on div at bounding box center [52, 326] width 96 height 100
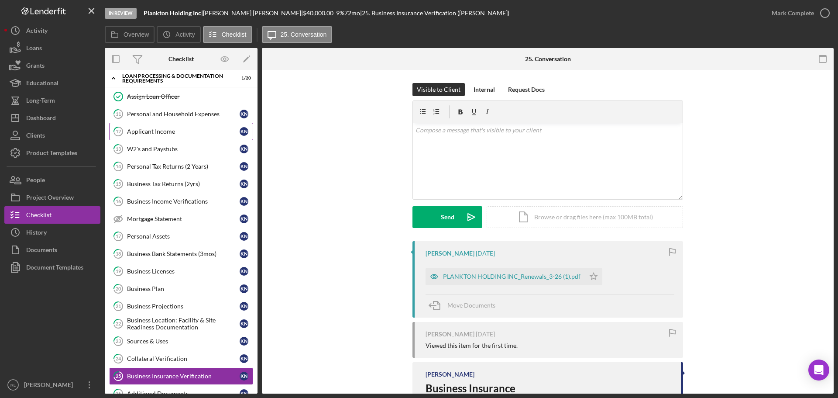
scroll to position [262, 0]
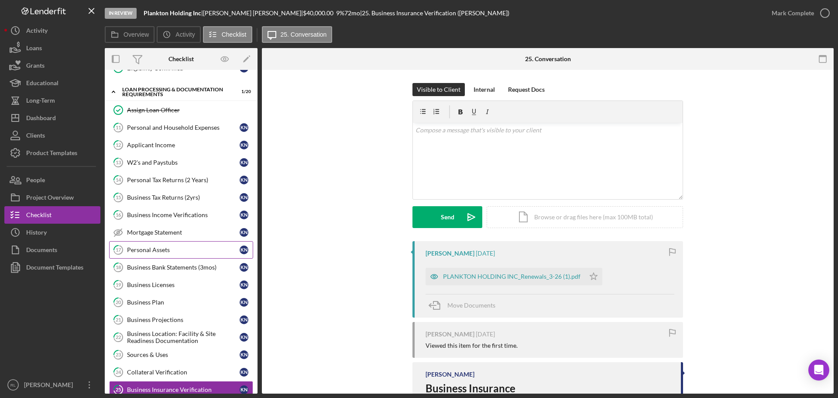
click at [156, 251] on div "Personal Assets" at bounding box center [183, 249] width 113 height 7
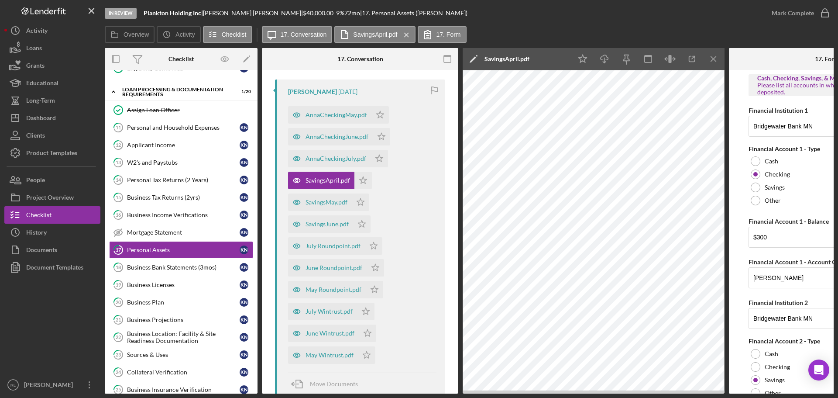
scroll to position [175, 0]
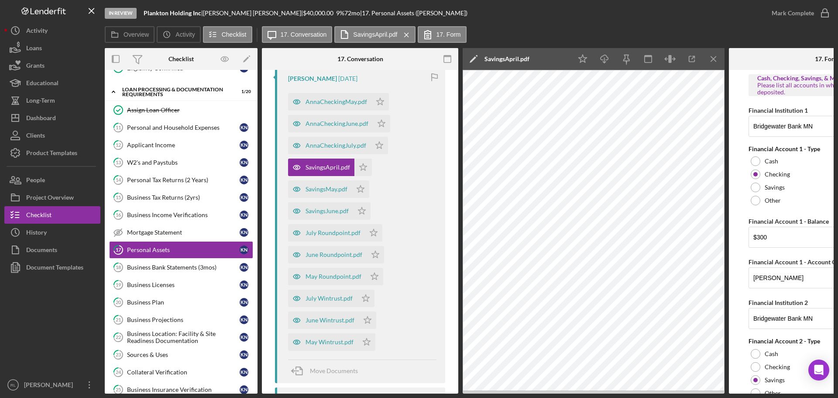
click at [167, 265] on div "Business Bank Statements (3mos)" at bounding box center [183, 267] width 113 height 7
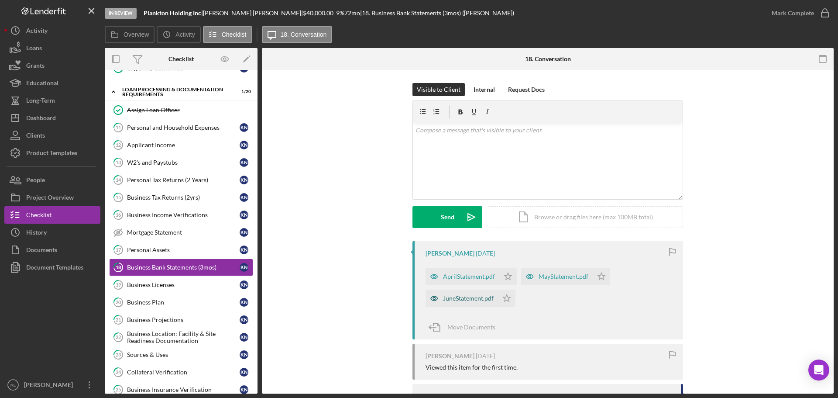
click at [471, 300] on div "JuneStatement.pdf" at bounding box center [468, 298] width 51 height 7
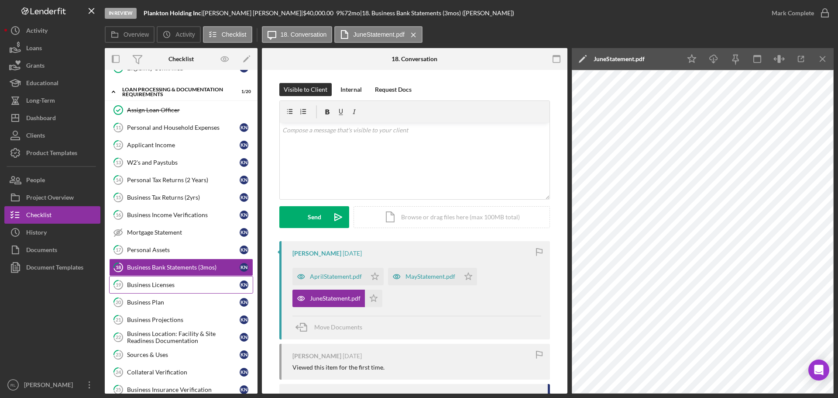
click at [177, 280] on link "19 Business Licenses K N" at bounding box center [181, 284] width 144 height 17
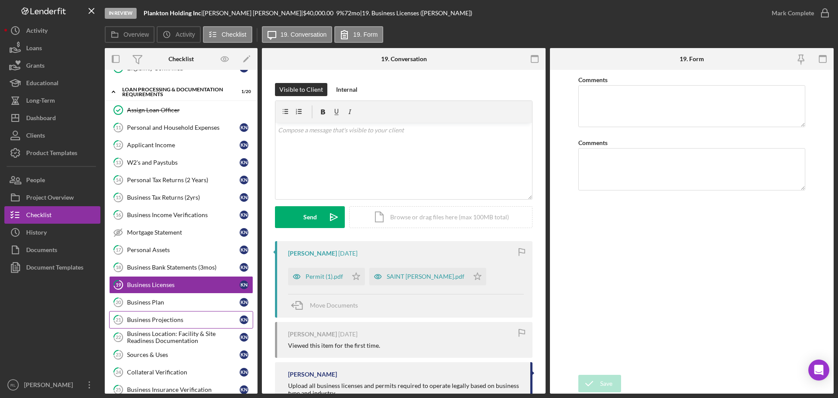
click at [174, 300] on div "Business Plan" at bounding box center [183, 302] width 113 height 7
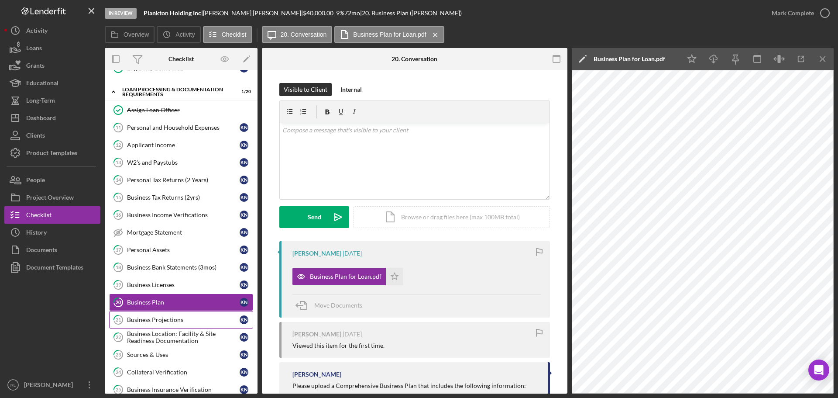
click at [175, 315] on link "21 Business Projections K N" at bounding box center [181, 319] width 144 height 17
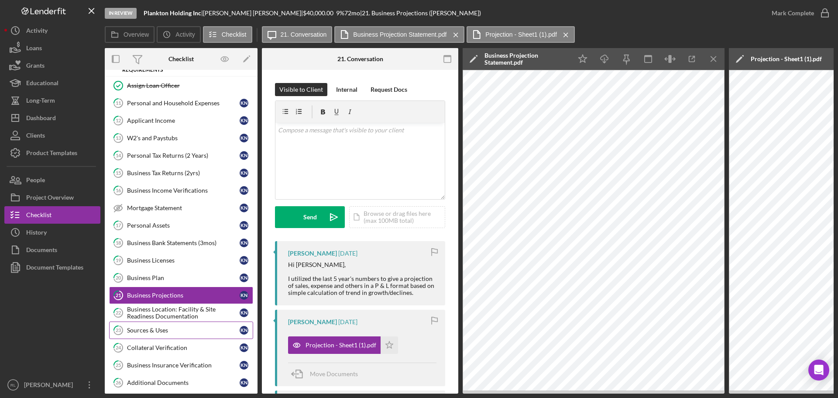
scroll to position [349, 0]
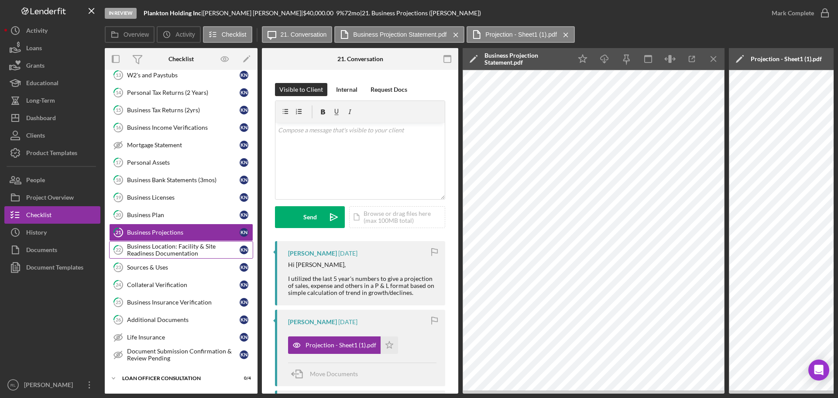
click at [159, 248] on div "Business Location: Facility & Site Readiness Documentation" at bounding box center [183, 250] width 113 height 14
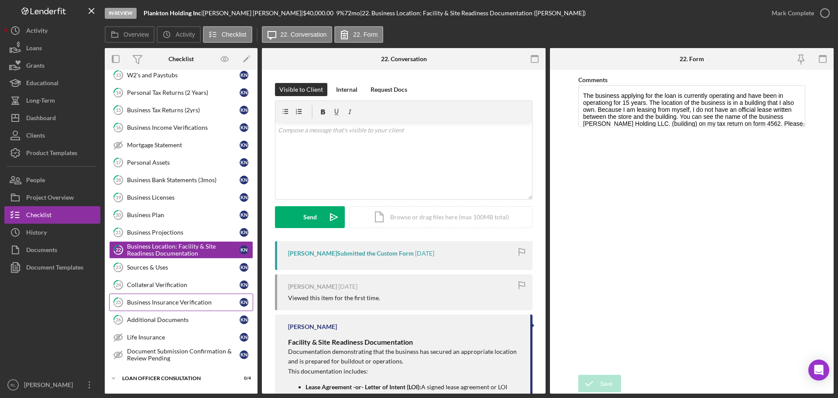
drag, startPoint x: 150, startPoint y: 267, endPoint x: 201, endPoint y: 298, distance: 59.6
click at [150, 267] on div "Sources & Uses" at bounding box center [183, 267] width 113 height 7
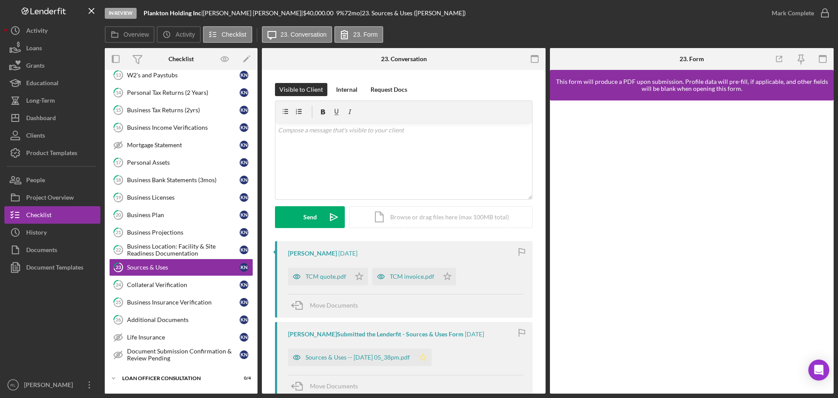
scroll to position [44, 0]
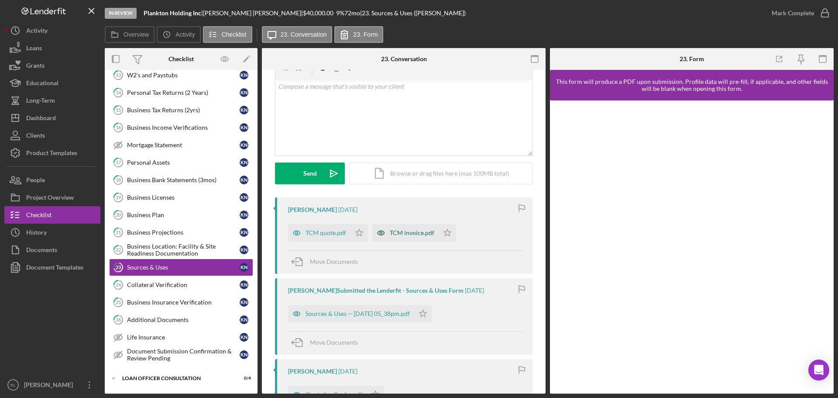
click at [402, 230] on div "TCM invoice.pdf" at bounding box center [412, 232] width 45 height 7
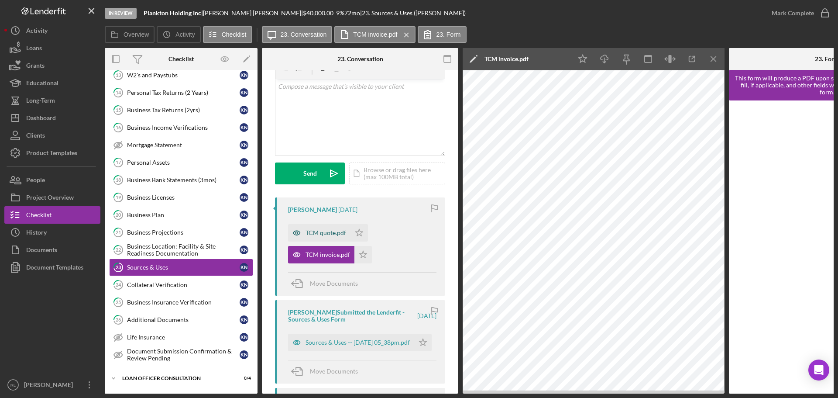
click at [323, 231] on div "TCM quote.pdf" at bounding box center [325, 232] width 41 height 7
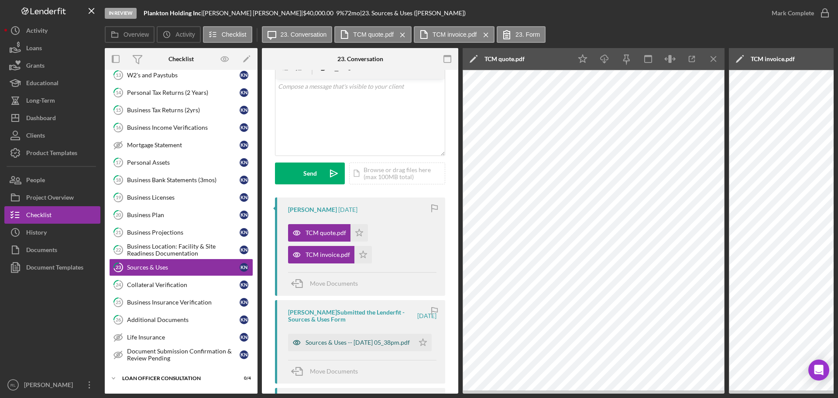
click at [338, 342] on div "Sources & Uses -- 2025-07-29 05_38pm.pdf" at bounding box center [357, 342] width 104 height 7
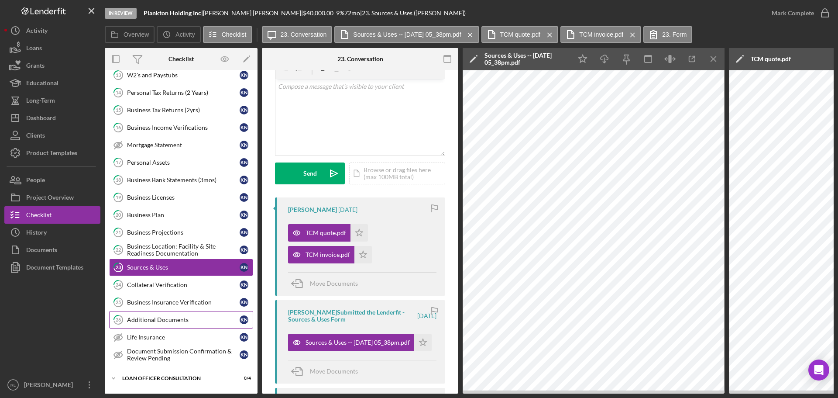
drag, startPoint x: 153, startPoint y: 285, endPoint x: 246, endPoint y: 325, distance: 101.7
click at [153, 285] on div "Collateral Verification" at bounding box center [183, 284] width 113 height 7
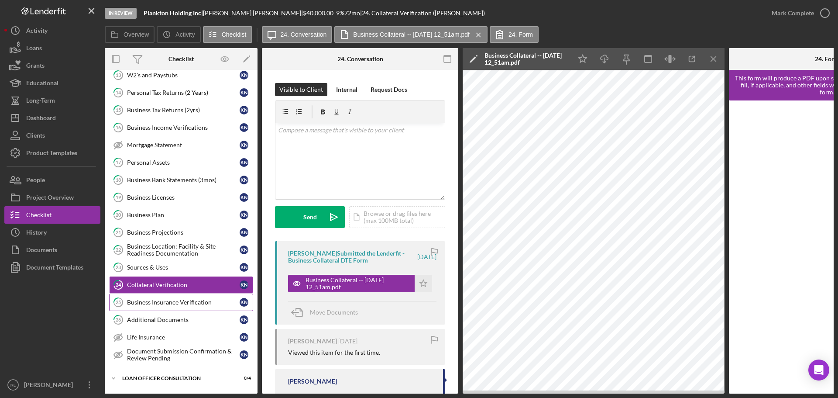
click at [163, 306] on link "25 Business Insurance Verification K N" at bounding box center [181, 301] width 144 height 17
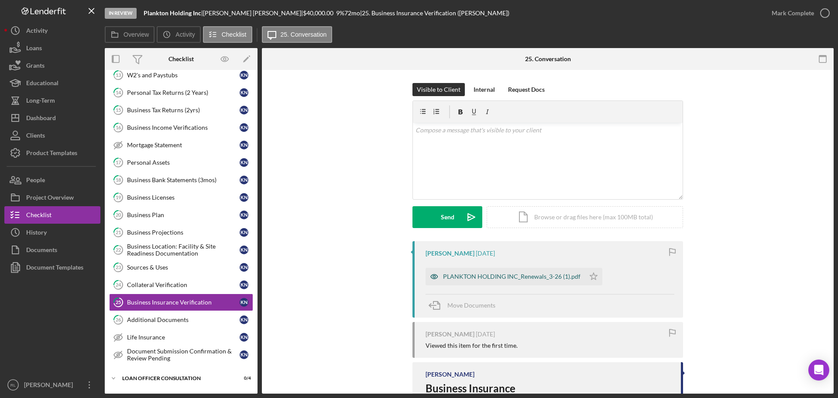
click at [471, 283] on div "PLANKTON HOLDING INC_Renewals_3-26 (1).pdf" at bounding box center [504, 276] width 159 height 17
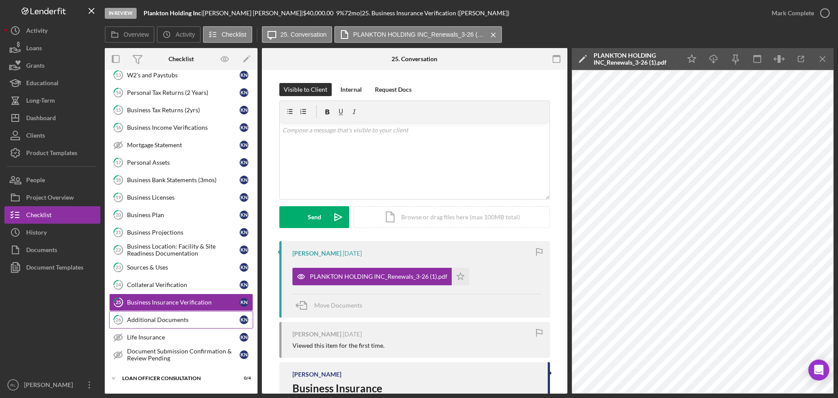
click at [155, 314] on link "26 Additional Documents K N" at bounding box center [181, 319] width 144 height 17
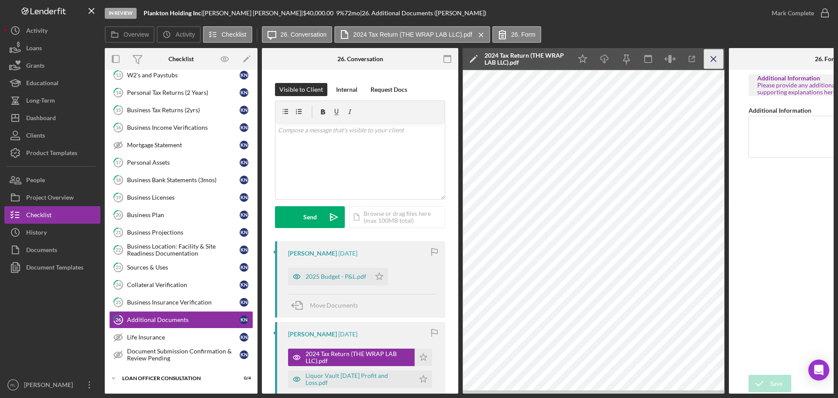
click at [471, 64] on icon "Icon/Menu Close" at bounding box center [714, 59] width 20 height 20
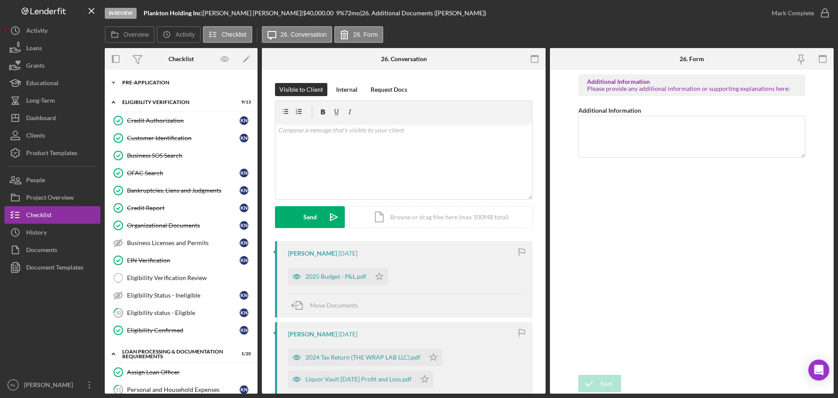
click at [146, 85] on div "Pre-Application" at bounding box center [184, 82] width 124 height 5
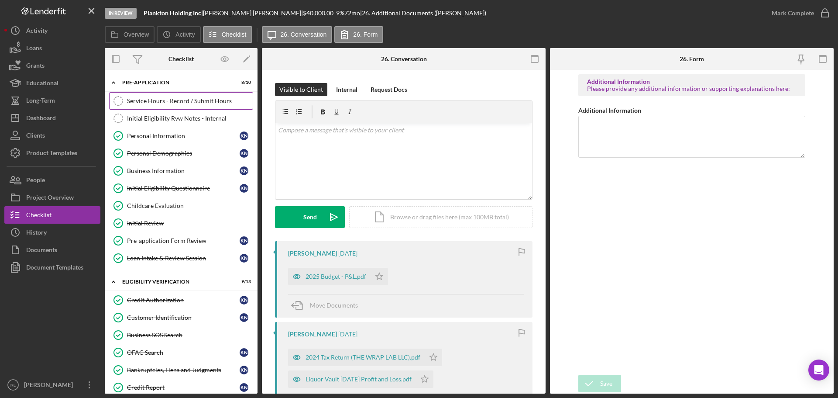
click at [163, 97] on div "Service Hours - Record / Submit Hours" at bounding box center [190, 100] width 126 height 7
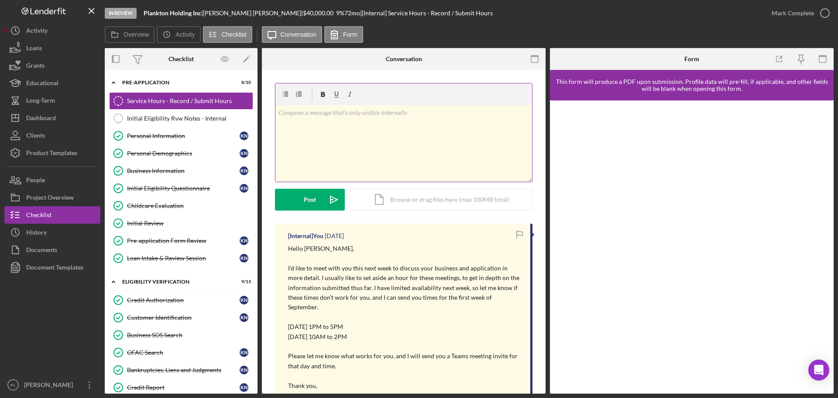
click at [370, 148] on div "v Color teal Color pink Remove color Add row above Add row below Add column bef…" at bounding box center [403, 143] width 257 height 76
click at [450, 148] on div "v Color teal Color pink Remove color Add row above Add row below Add column bef…" at bounding box center [403, 143] width 257 height 76
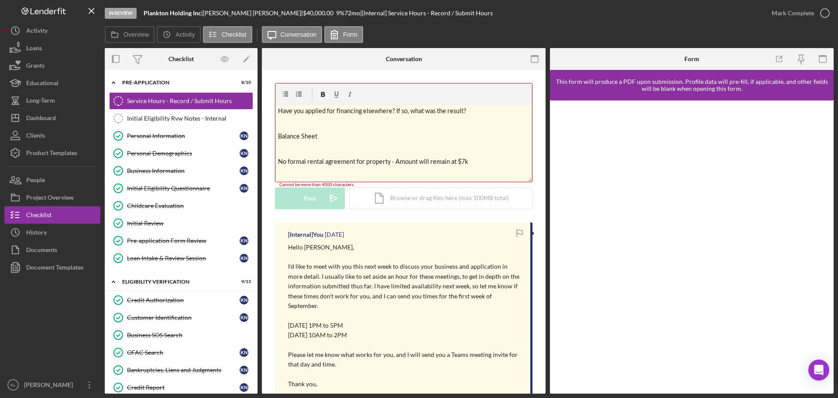
scroll to position [547, 0]
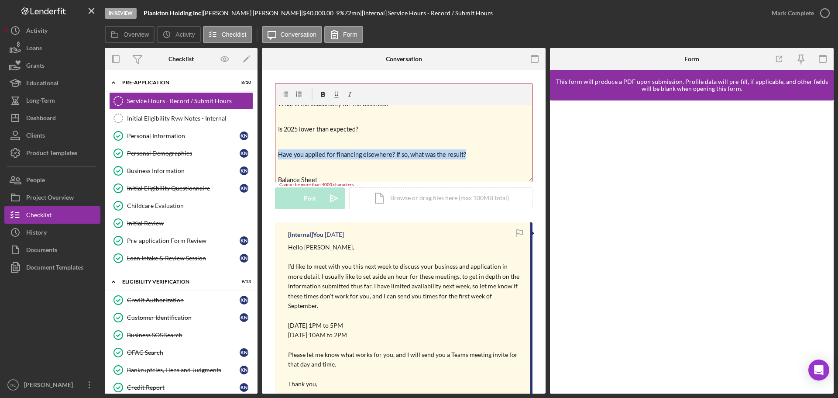
drag, startPoint x: 476, startPoint y: 153, endPoint x: 270, endPoint y: 150, distance: 206.0
click at [373, 168] on p at bounding box center [404, 167] width 252 height 10
click at [332, 160] on div "v Color teal Color pink Remove color Add row above Add row below Add column bef…" at bounding box center [403, 143] width 257 height 76
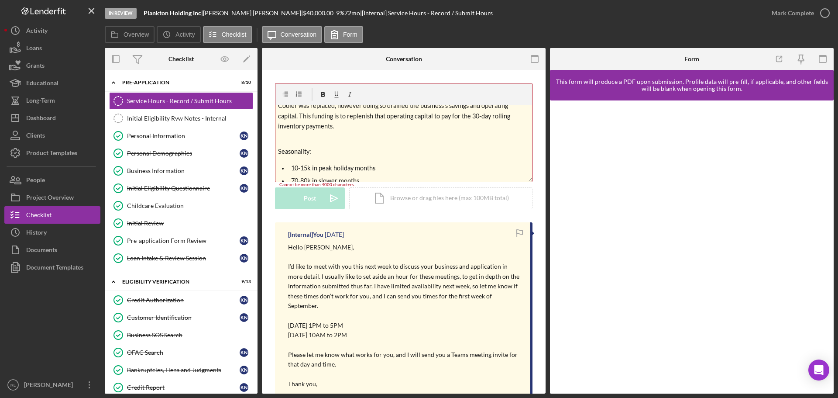
scroll to position [87, 0]
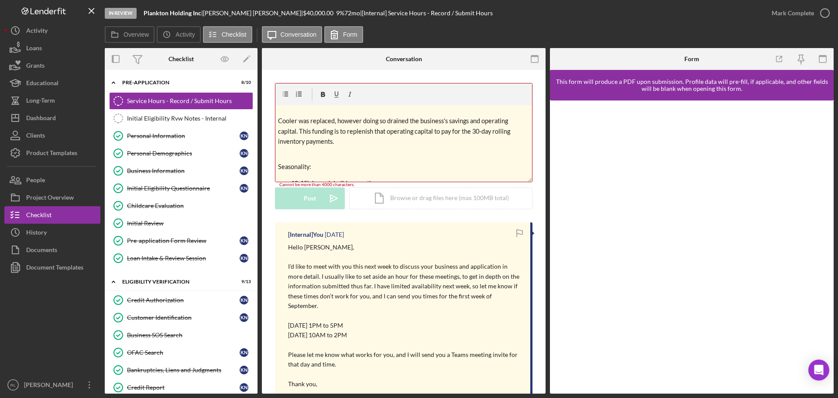
click at [305, 149] on p at bounding box center [404, 154] width 252 height 10
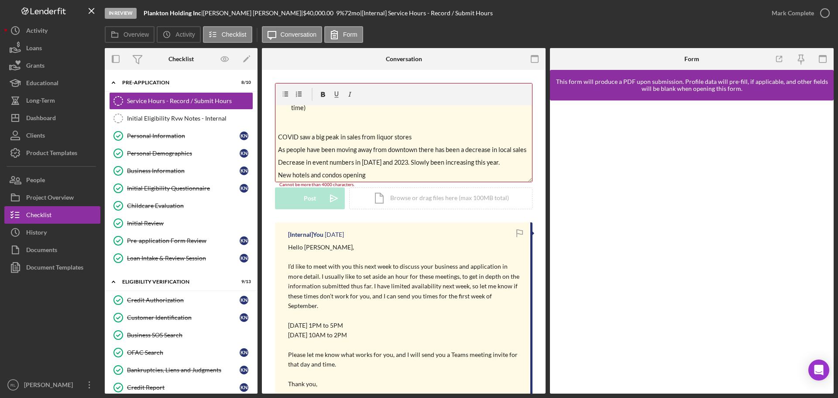
scroll to position [131, 0]
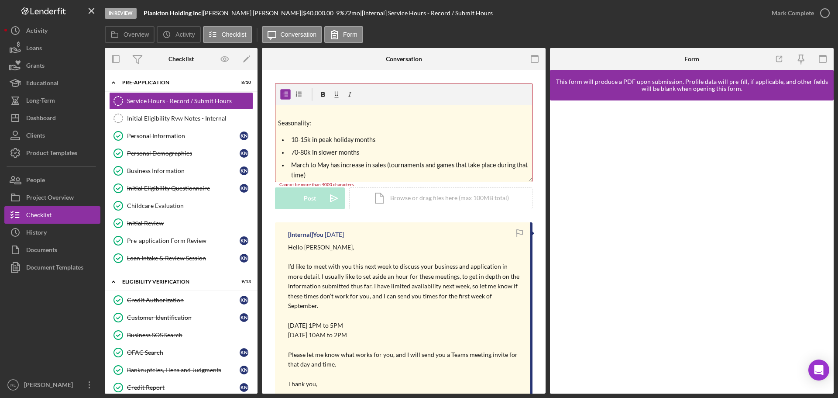
click at [289, 160] on li "March to May has increase in sales (tournaments and games that take place durin…" at bounding box center [410, 170] width 244 height 21
click at [292, 148] on span "70-80k in slower monthsMarch to May has increase in sales (tournaments and game…" at bounding box center [407, 156] width 233 height 17
click at [362, 148] on span "70-80k in slower monthsMarch to May has increase in sales (tournaments and game…" at bounding box center [407, 156] width 233 height 17
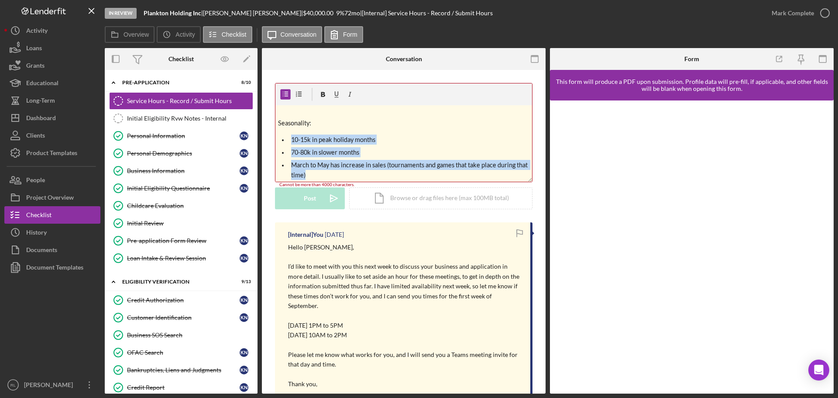
drag, startPoint x: 292, startPoint y: 127, endPoint x: 343, endPoint y: 161, distance: 61.3
click at [343, 161] on ul "10-15k in peak holiday months 70-80k in slower months March to May has increase…" at bounding box center [403, 157] width 257 height 46
click at [284, 95] on icon "button" at bounding box center [286, 95] width 20 height 20
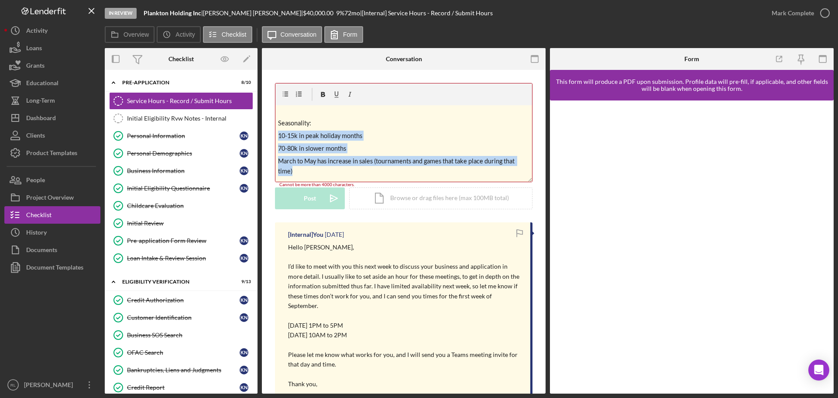
click at [327, 165] on p "March to May has increase in sales (tournaments and games that take place durin…" at bounding box center [404, 166] width 252 height 21
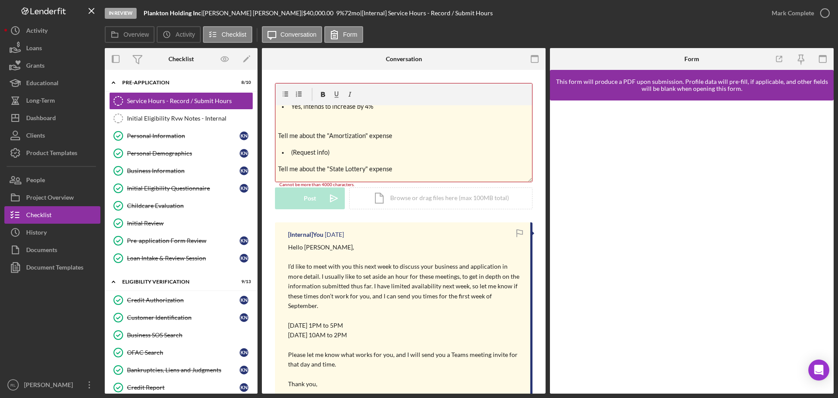
scroll to position [305, 0]
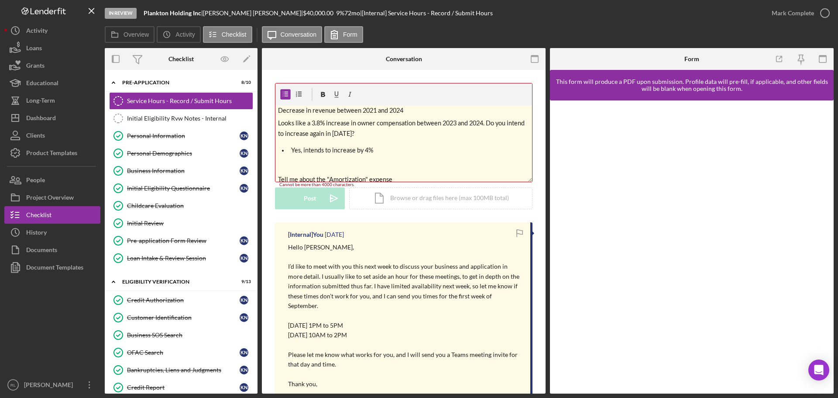
click at [288, 148] on li "Yes, intends to increase by 4%" at bounding box center [410, 150] width 244 height 10
click at [281, 86] on div at bounding box center [299, 94] width 38 height 22
click at [283, 90] on icon "button" at bounding box center [286, 95] width 20 height 20
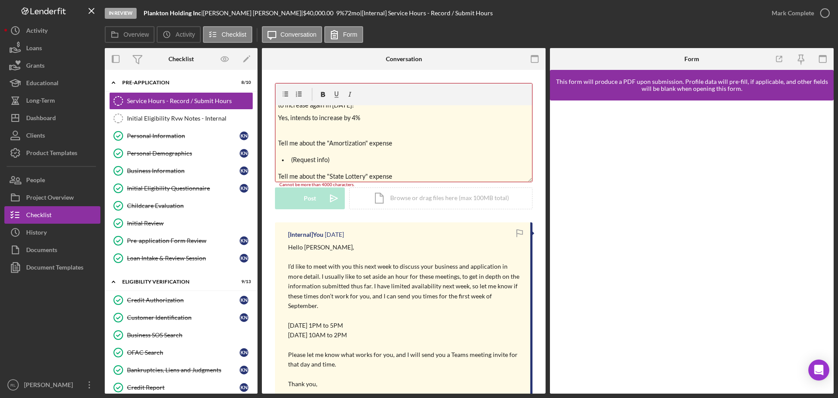
scroll to position [349, 0]
click at [286, 143] on ul "(Request info)" at bounding box center [403, 144] width 257 height 10
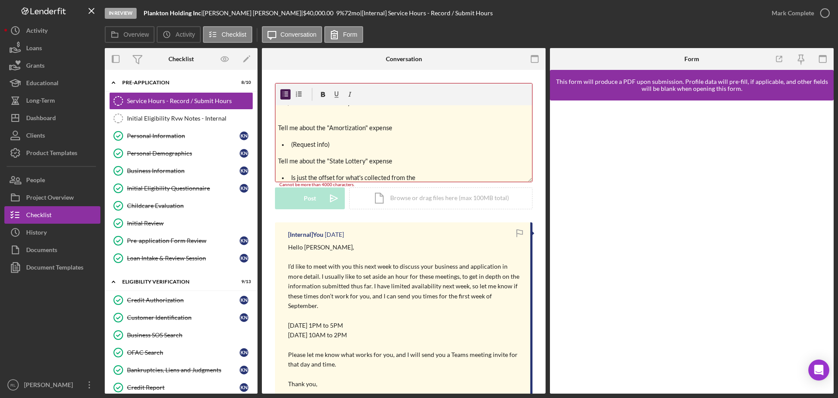
click at [283, 96] on icon "button" at bounding box center [286, 95] width 20 height 20
click at [292, 166] on span "Is just the offset for what's collected from the" at bounding box center [353, 169] width 124 height 7
click at [285, 86] on div at bounding box center [299, 94] width 38 height 22
click at [285, 93] on icon "button" at bounding box center [286, 95] width 20 height 20
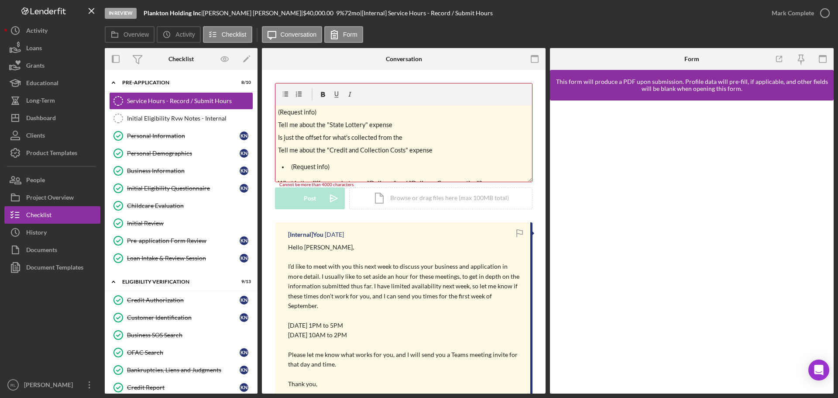
scroll to position [393, 0]
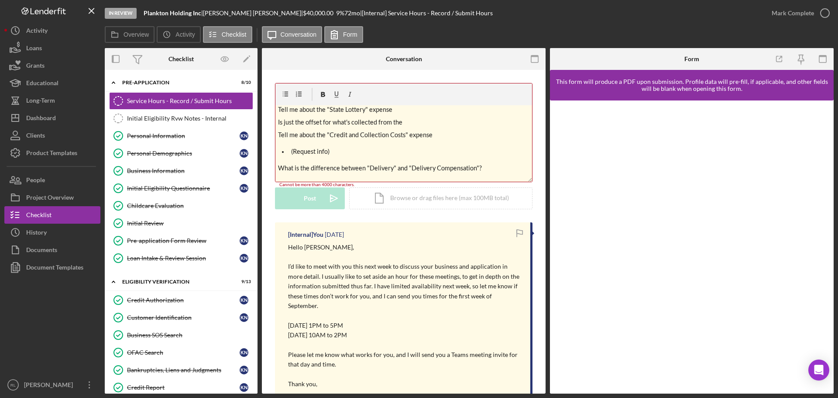
click at [287, 150] on ul "(Request info)" at bounding box center [403, 151] width 257 height 10
click at [282, 96] on icon "button" at bounding box center [286, 95] width 20 height 20
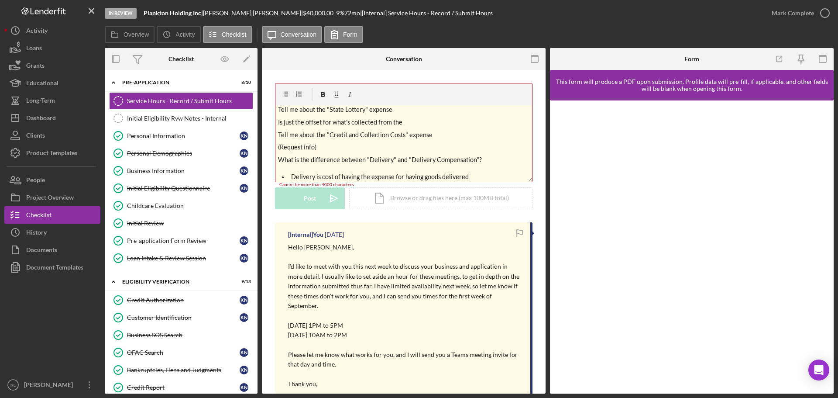
scroll to position [436, 0]
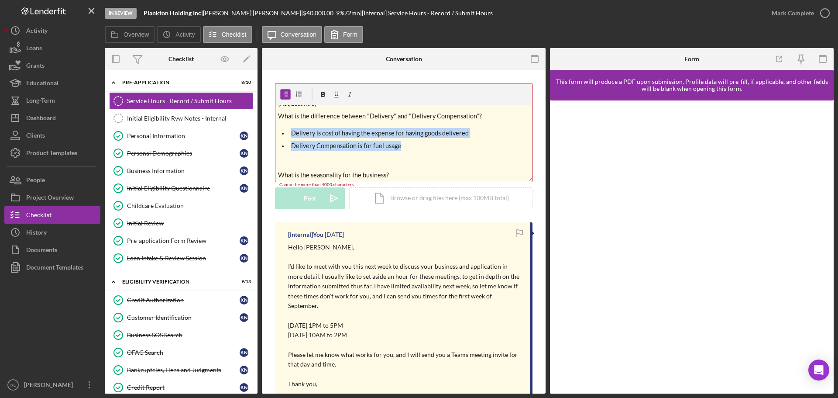
drag, startPoint x: 289, startPoint y: 131, endPoint x: 406, endPoint y: 143, distance: 117.6
click at [406, 143] on ul "Delivery is cost of having the expense for having goods delivered Delivery Comp…" at bounding box center [403, 139] width 257 height 23
click at [287, 96] on icon "button" at bounding box center [286, 94] width 6 height 5
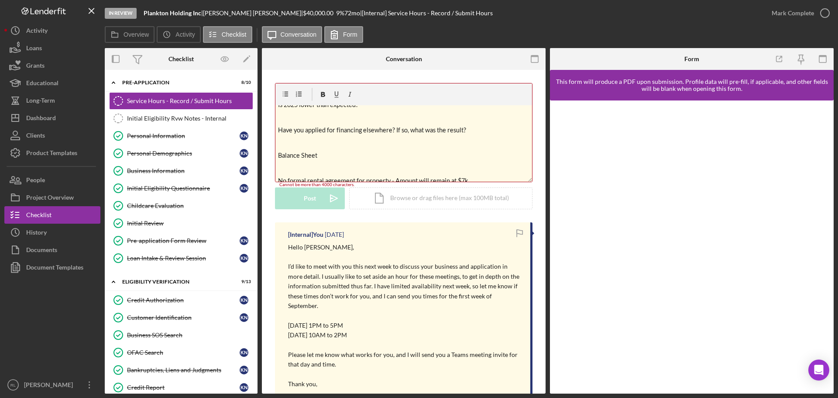
scroll to position [480, 0]
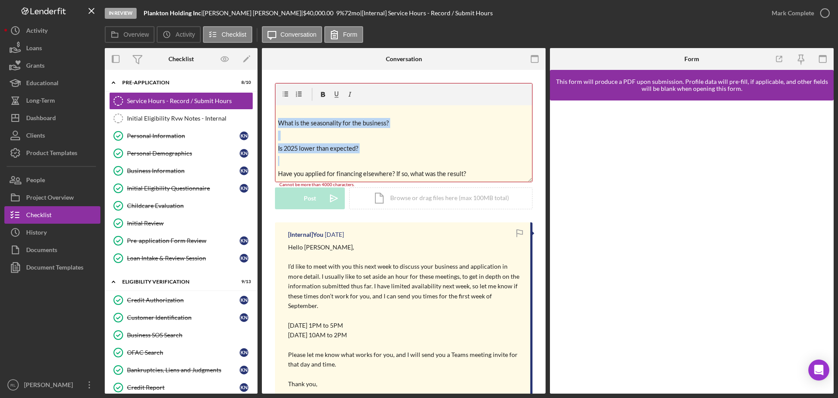
drag, startPoint x: 280, startPoint y: 119, endPoint x: 379, endPoint y: 156, distance: 105.6
click at [379, 156] on div "v Color teal Color pink Remove color Add row above Add row below Add column bef…" at bounding box center [403, 143] width 257 height 76
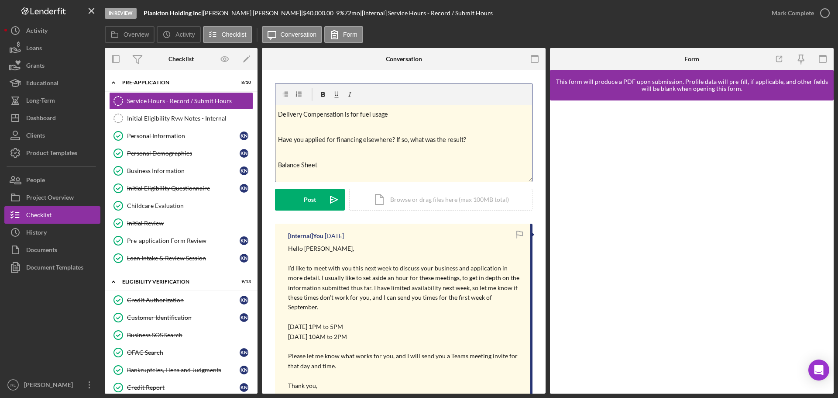
scroll to position [449, 0]
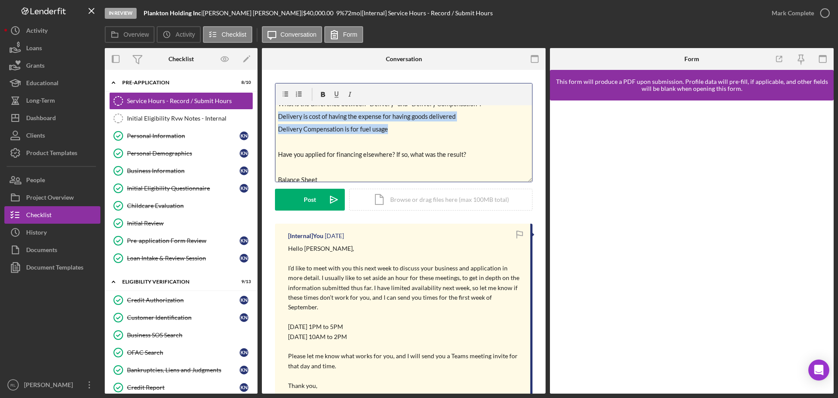
drag, startPoint x: 394, startPoint y: 134, endPoint x: 279, endPoint y: 117, distance: 116.0
click at [279, 117] on div "v Color teal Color pink Remove color Add row above Add row below Add column bef…" at bounding box center [403, 143] width 257 height 76
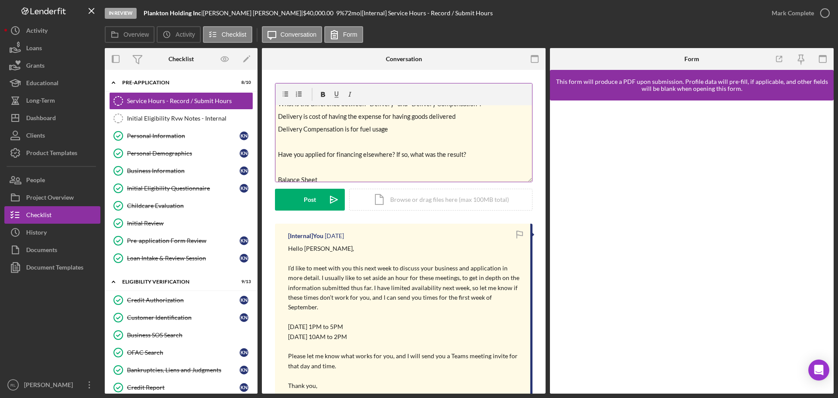
click at [285, 100] on div at bounding box center [299, 94] width 38 height 22
click at [284, 92] on icon "button" at bounding box center [286, 95] width 20 height 20
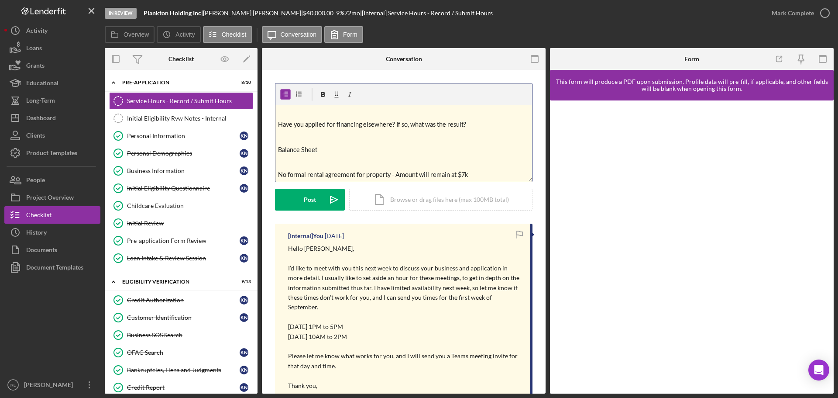
scroll to position [500, 0]
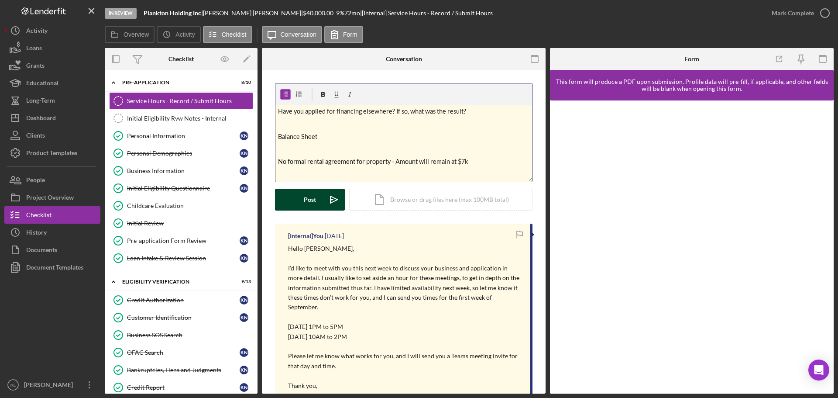
click at [301, 202] on button "Post Icon/icon-invite-send" at bounding box center [310, 200] width 70 height 22
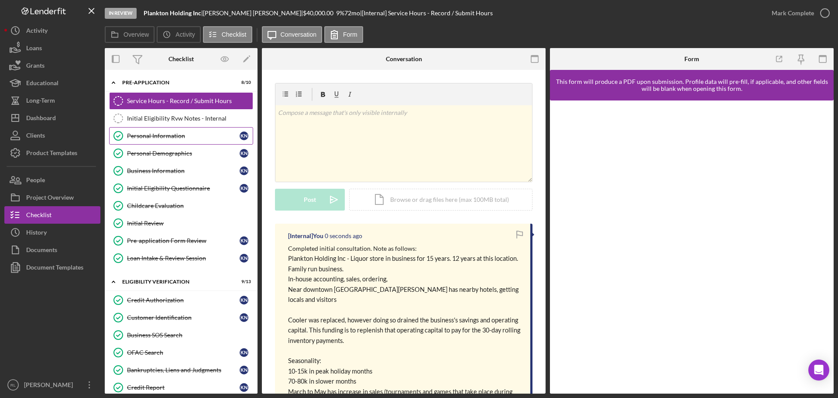
click at [202, 136] on div "Personal Information" at bounding box center [183, 135] width 113 height 7
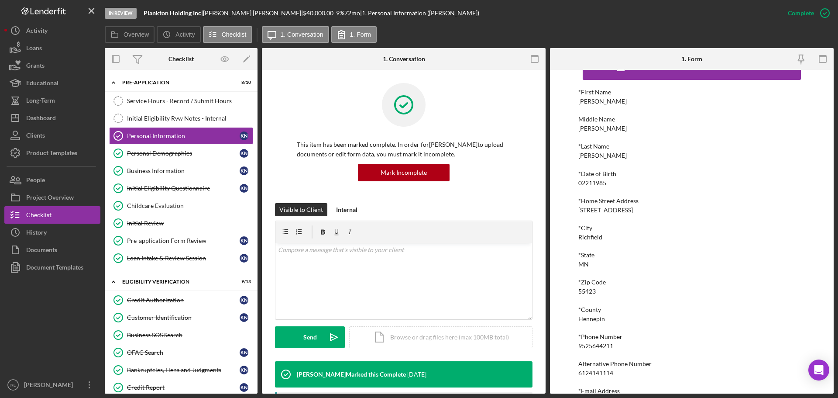
scroll to position [48, 0]
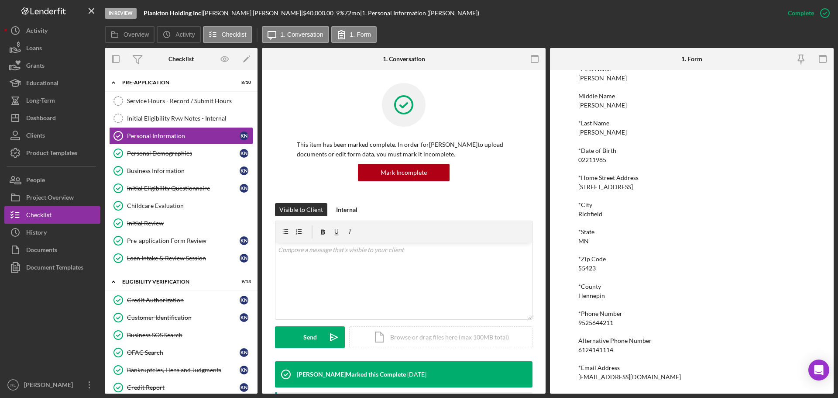
click at [471, 376] on div "521liquorvault@gmail.com" at bounding box center [629, 376] width 103 height 7
copy div "521liquorvault@gmail.com Logo-Reversed Created with Sketch. Icon/Menu Close Ico…"
click at [182, 96] on link "Service Hours - Record / Submit Hours Service Hours - Record / Submit Hours" at bounding box center [181, 100] width 144 height 17
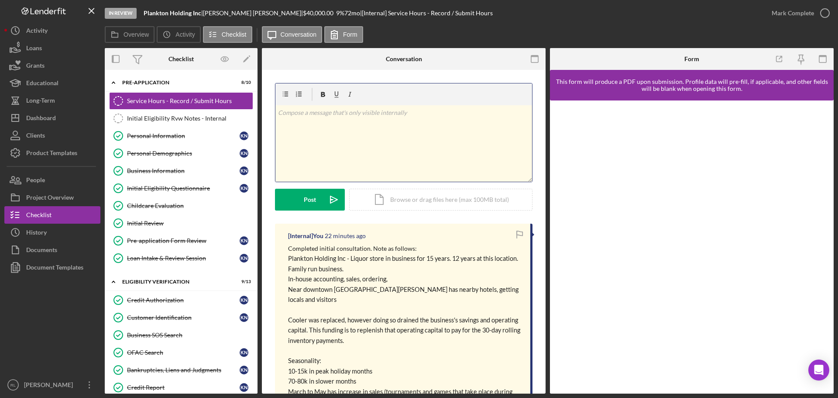
click at [373, 156] on div "v Color teal Color pink Remove color Add row above Add row below Add column bef…" at bounding box center [403, 143] width 257 height 76
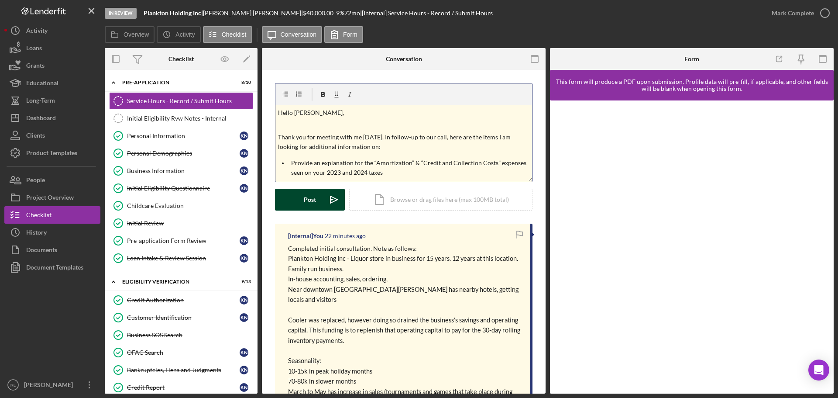
scroll to position [189, 0]
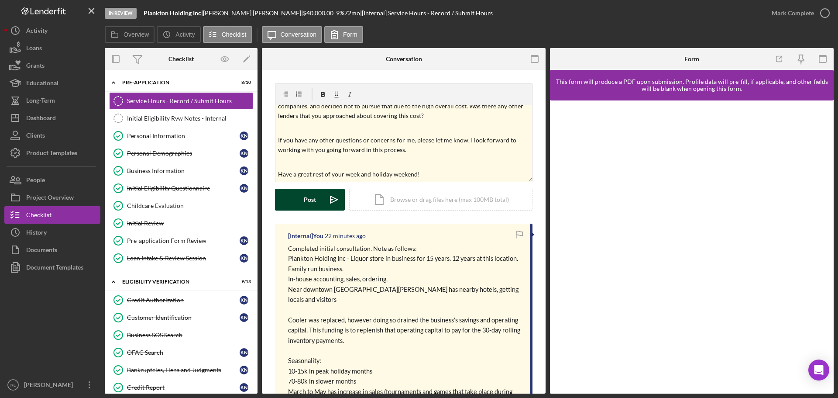
click at [319, 199] on button "Post Icon/icon-invite-send" at bounding box center [310, 200] width 70 height 22
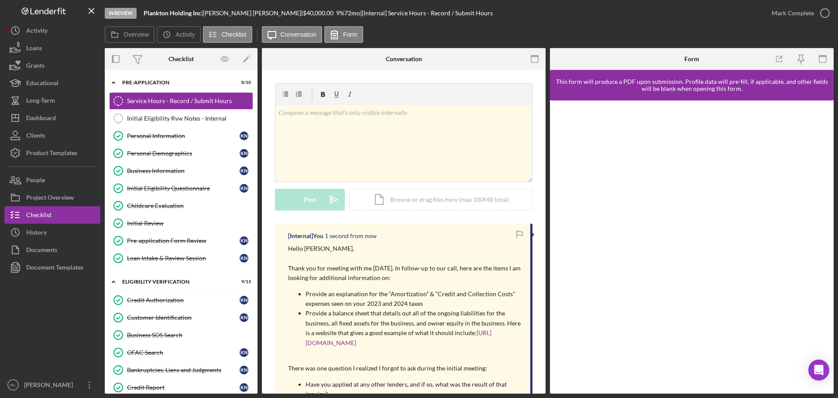
scroll to position [0, 0]
click at [61, 116] on button "Icon/Dashboard Dashboard" at bounding box center [52, 117] width 96 height 17
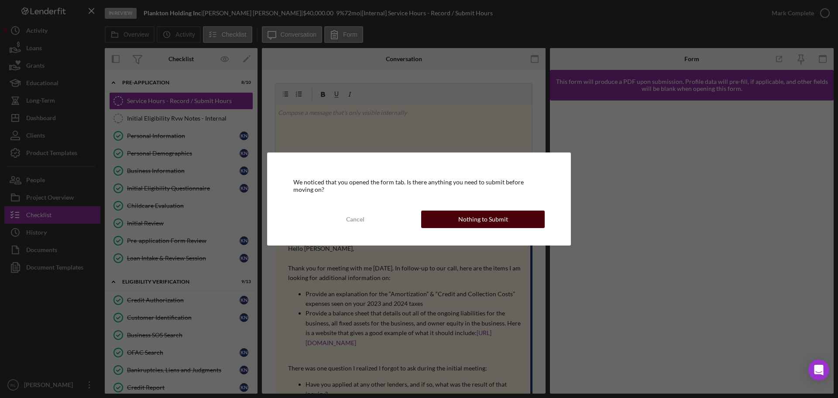
click at [457, 215] on button "Nothing to Submit" at bounding box center [483, 218] width 124 height 17
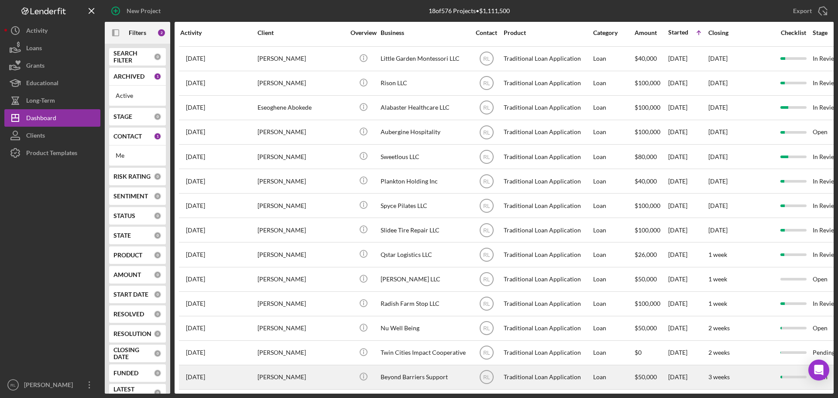
scroll to position [102, 0]
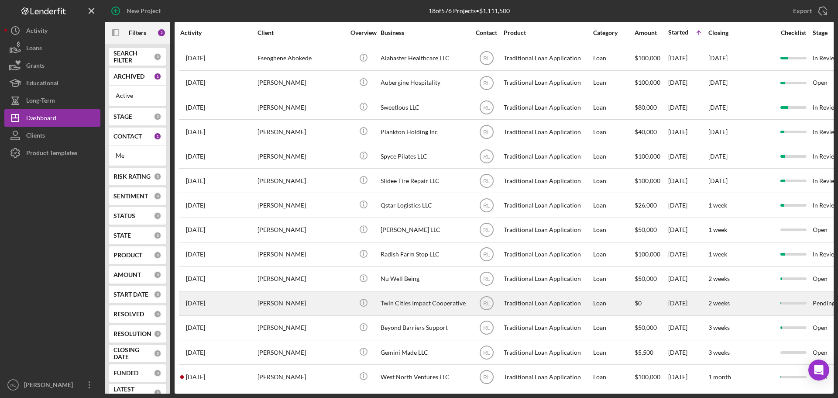
click at [329, 300] on div "Trila Malone" at bounding box center [300, 303] width 87 height 23
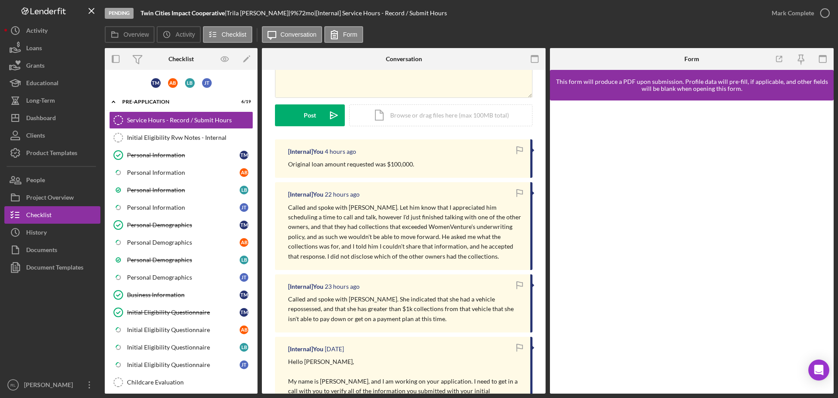
scroll to position [87, 0]
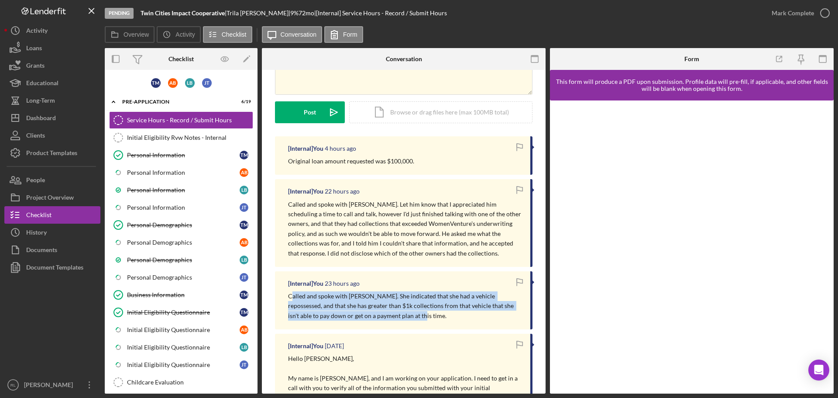
drag, startPoint x: 407, startPoint y: 317, endPoint x: 292, endPoint y: 295, distance: 116.9
click at [292, 295] on p "Called and spoke with Lorri. She indicated that she had a vehicle repossessed, …" at bounding box center [404, 305] width 233 height 29
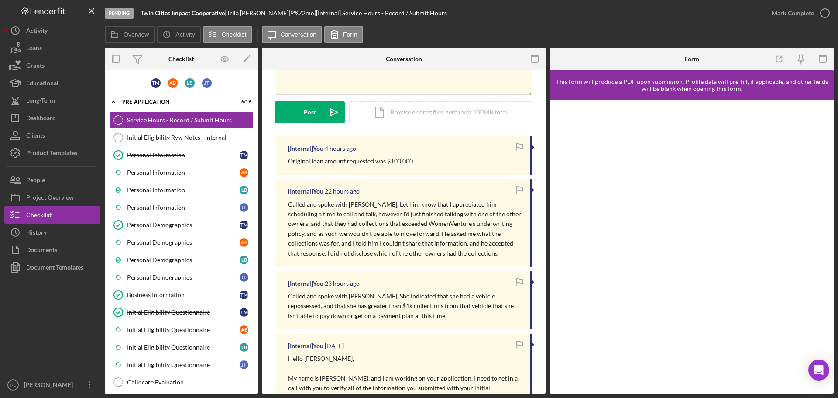
click at [290, 295] on p "Called and spoke with Lorri. She indicated that she had a vehicle repossessed, …" at bounding box center [404, 305] width 233 height 29
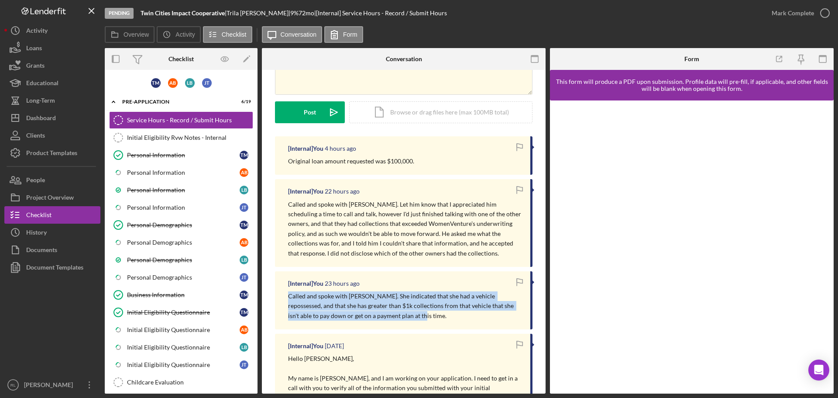
drag, startPoint x: 288, startPoint y: 295, endPoint x: 396, endPoint y: 314, distance: 109.9
click at [396, 314] on p "Called and spoke with Lorri. She indicated that she had a vehicle repossessed, …" at bounding box center [404, 305] width 233 height 29
copy p "Called and spoke with Lorri. She indicated that she had a vehicle repossessed, …"
click at [199, 192] on div "Personal Information" at bounding box center [183, 189] width 113 height 7
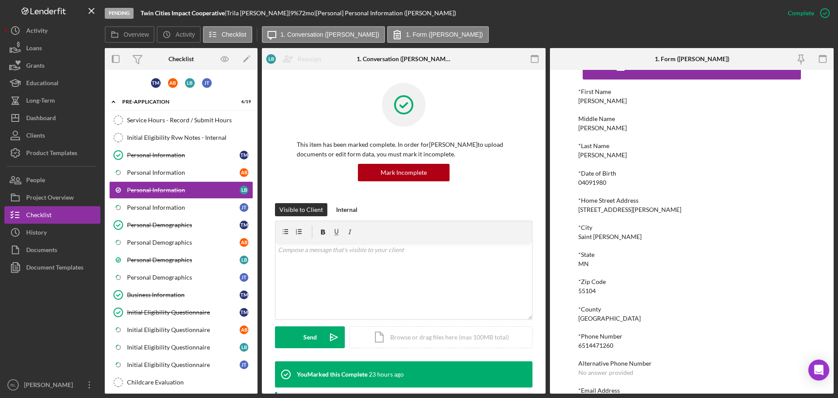
scroll to position [48, 0]
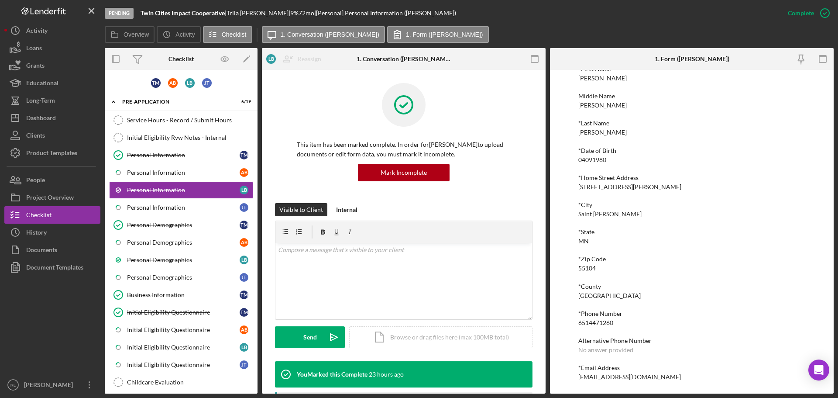
click at [471, 373] on div "blorri28@gmail.com" at bounding box center [629, 376] width 103 height 7
copy div "blorri28@gmail.com Logo-Reversed Created with Sketch. Icon/Menu Close Icon/Dash…"
drag, startPoint x: 181, startPoint y: 154, endPoint x: 224, endPoint y: 169, distance: 45.8
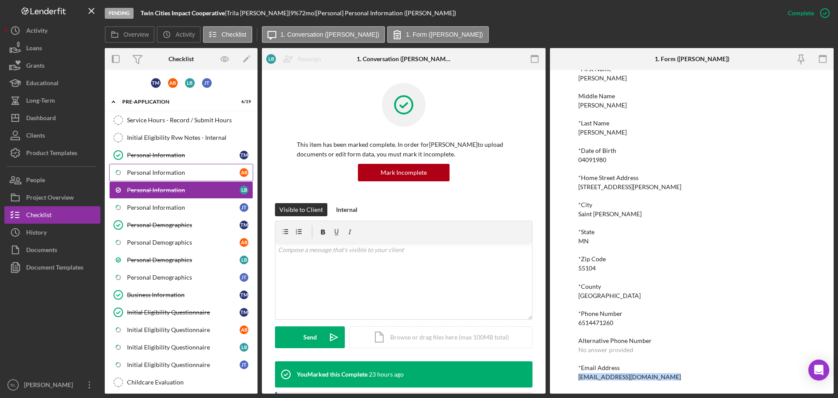
click at [181, 153] on div "Personal Information" at bounding box center [183, 154] width 113 height 7
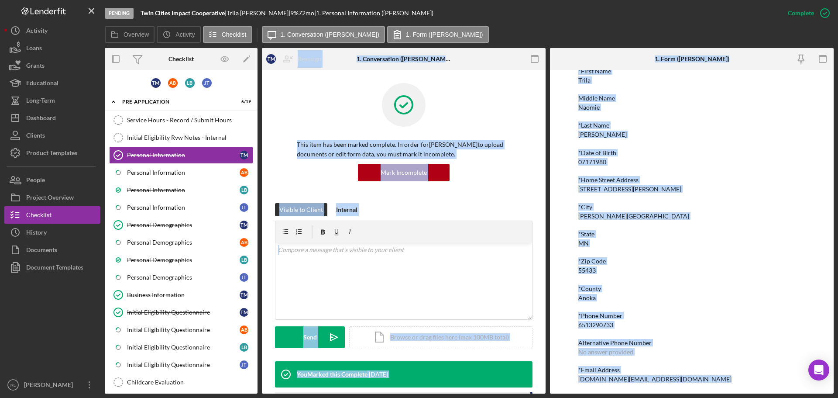
scroll to position [48, 0]
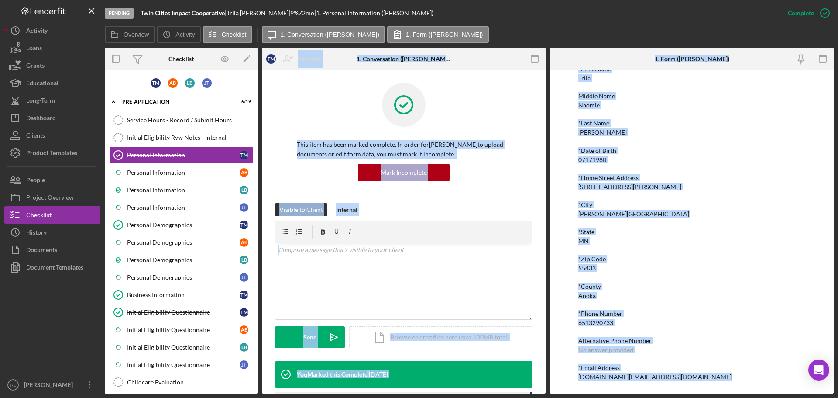
click at [471, 363] on div "*First Name Trila Middle Name Naomie *Last Name Malone *Date of Birth 07171980 …" at bounding box center [691, 222] width 227 height 315
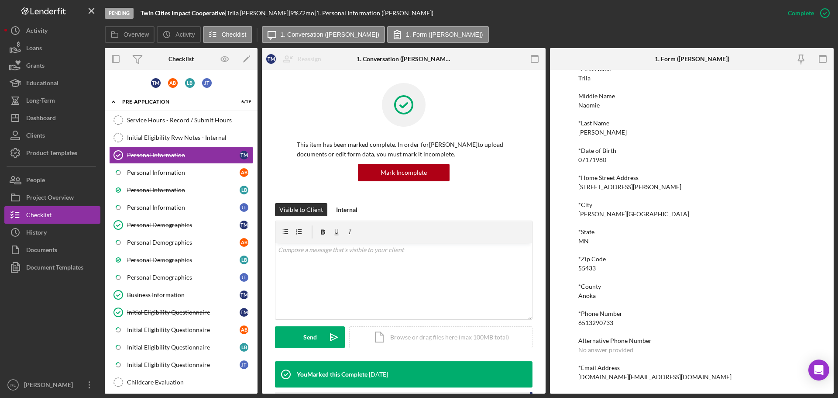
click at [471, 377] on div "treetyme.tm@gmail.com" at bounding box center [654, 376] width 153 height 7
copy div "treetyme.tm@gmail.com Logo-Reversed Created with Sketch. Icon/Menu Close Icon/D…"
click at [54, 121] on div "Dashboard" at bounding box center [41, 119] width 30 height 20
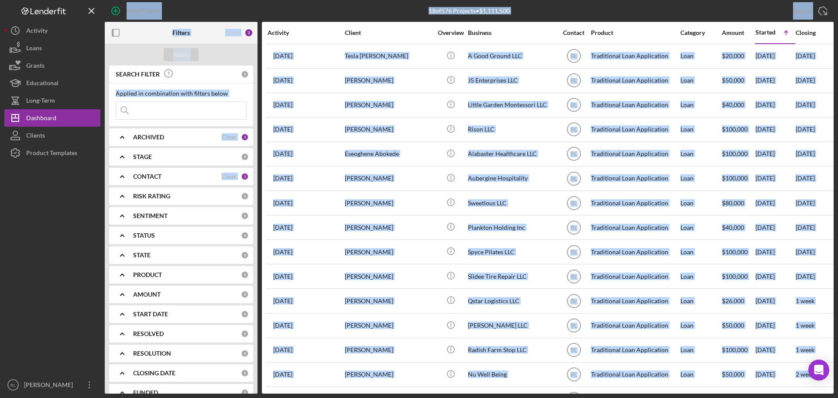
click at [215, 62] on div "Apply" at bounding box center [181, 55] width 153 height 22
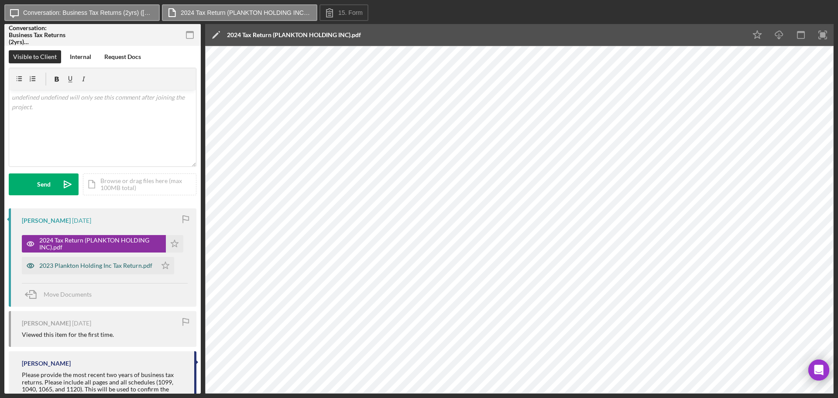
click at [86, 259] on div "2023 Plankton Holding Inc Tax Return.pdf" at bounding box center [89, 265] width 135 height 17
